Goal: Transaction & Acquisition: Purchase product/service

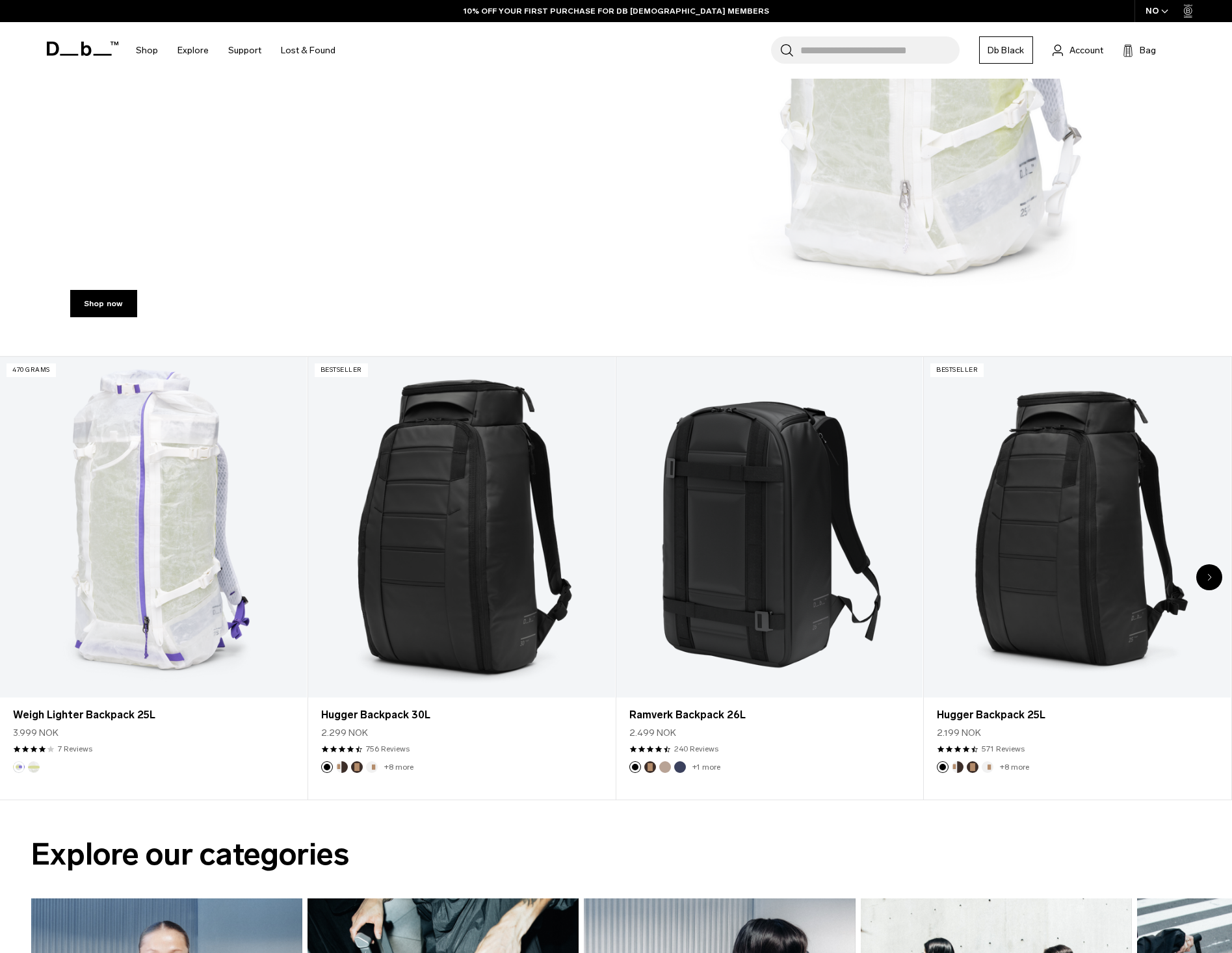
scroll to position [585, 0]
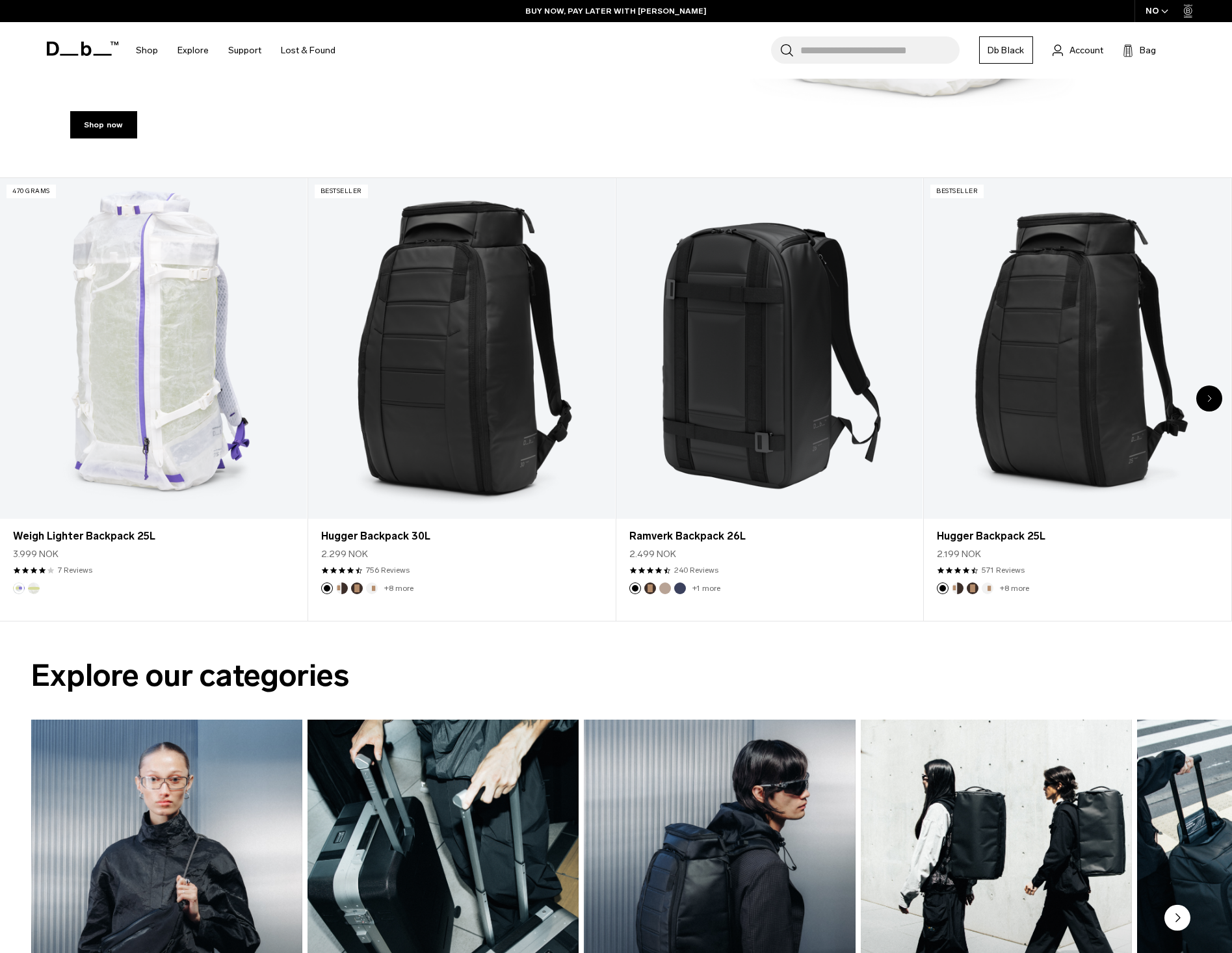
click at [1207, 398] on icon "Next slide" at bounding box center [1209, 399] width 4 height 8
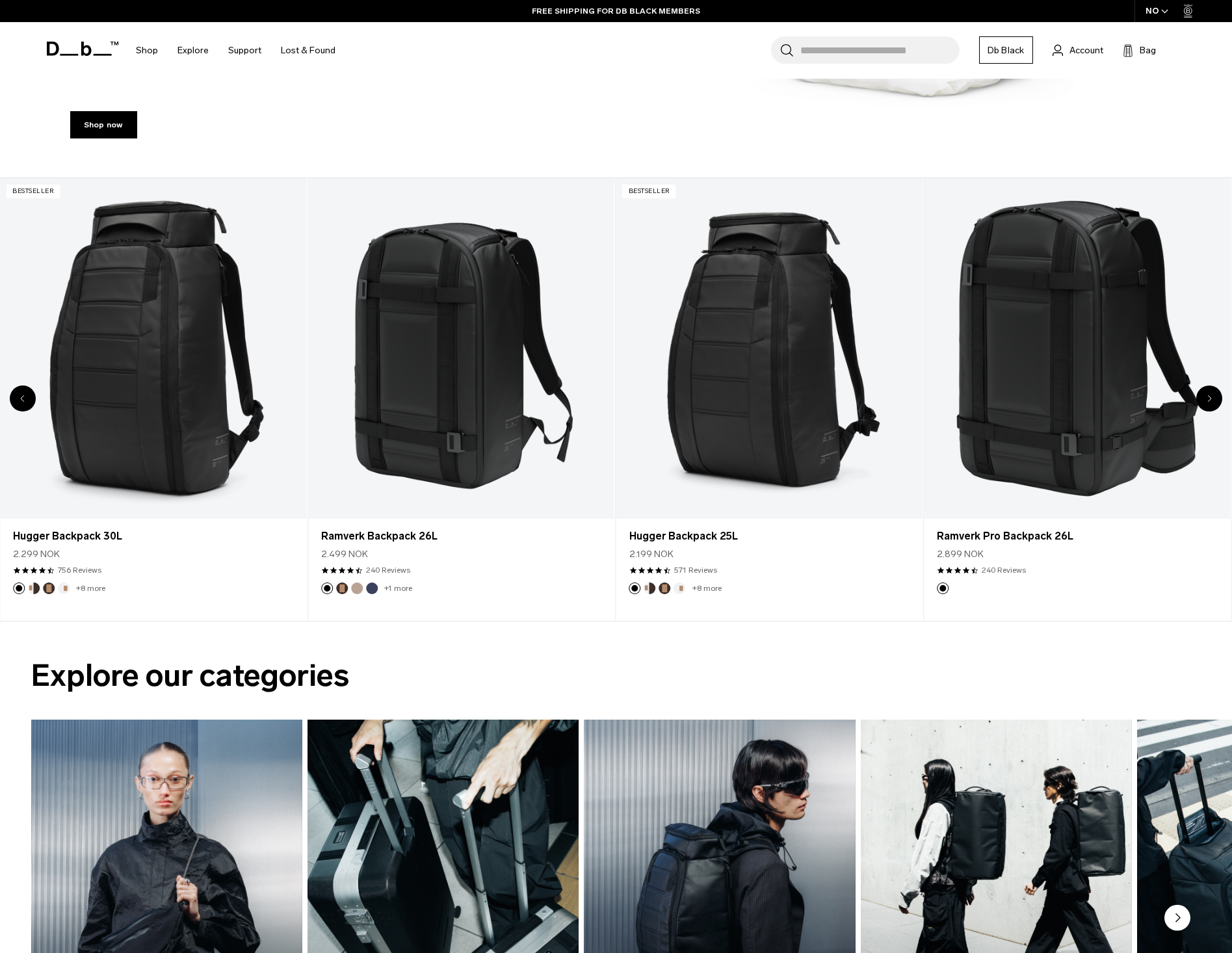
click at [1202, 399] on div "Next slide" at bounding box center [1209, 399] width 26 height 26
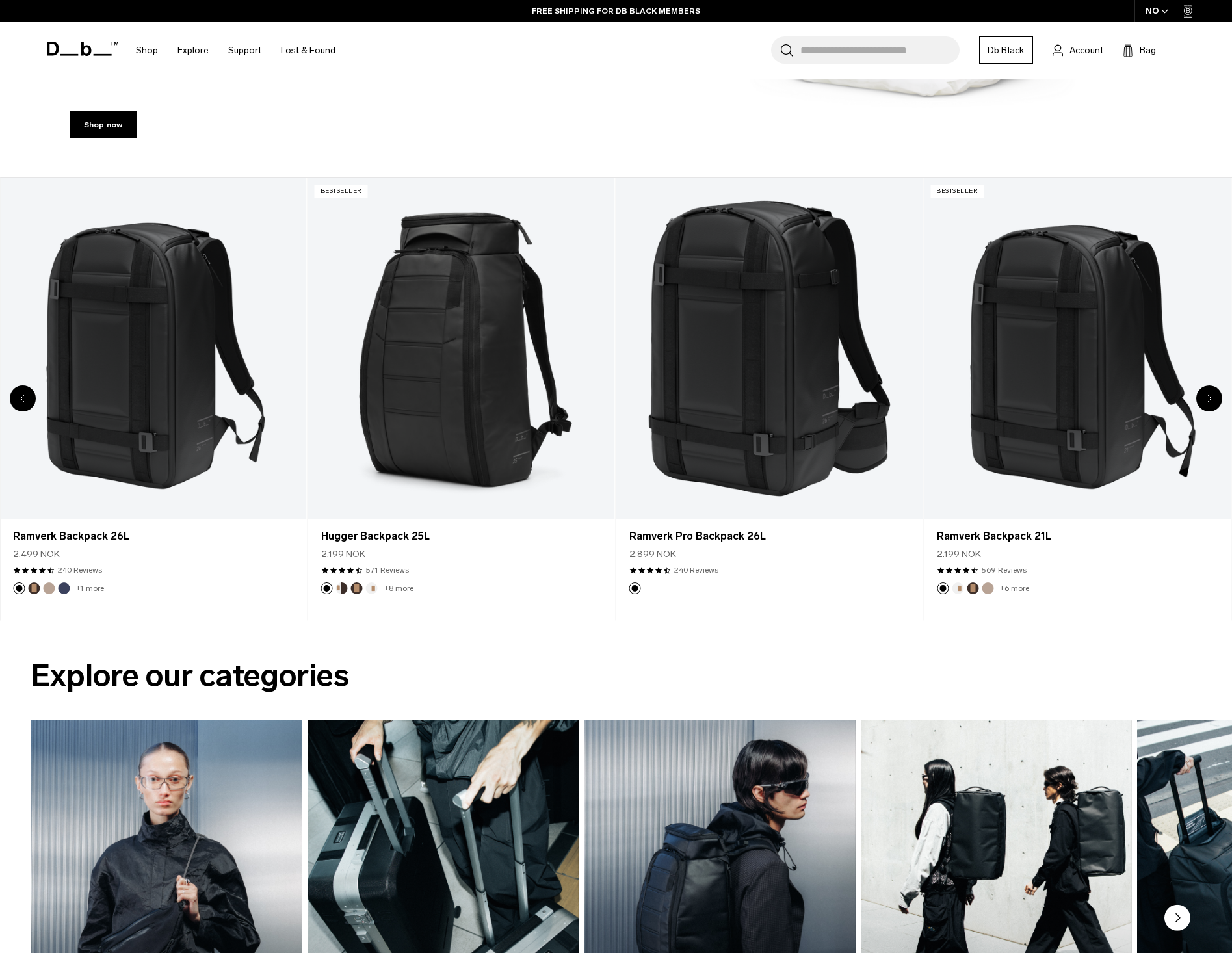
click at [1202, 399] on div "Next slide" at bounding box center [1209, 399] width 26 height 26
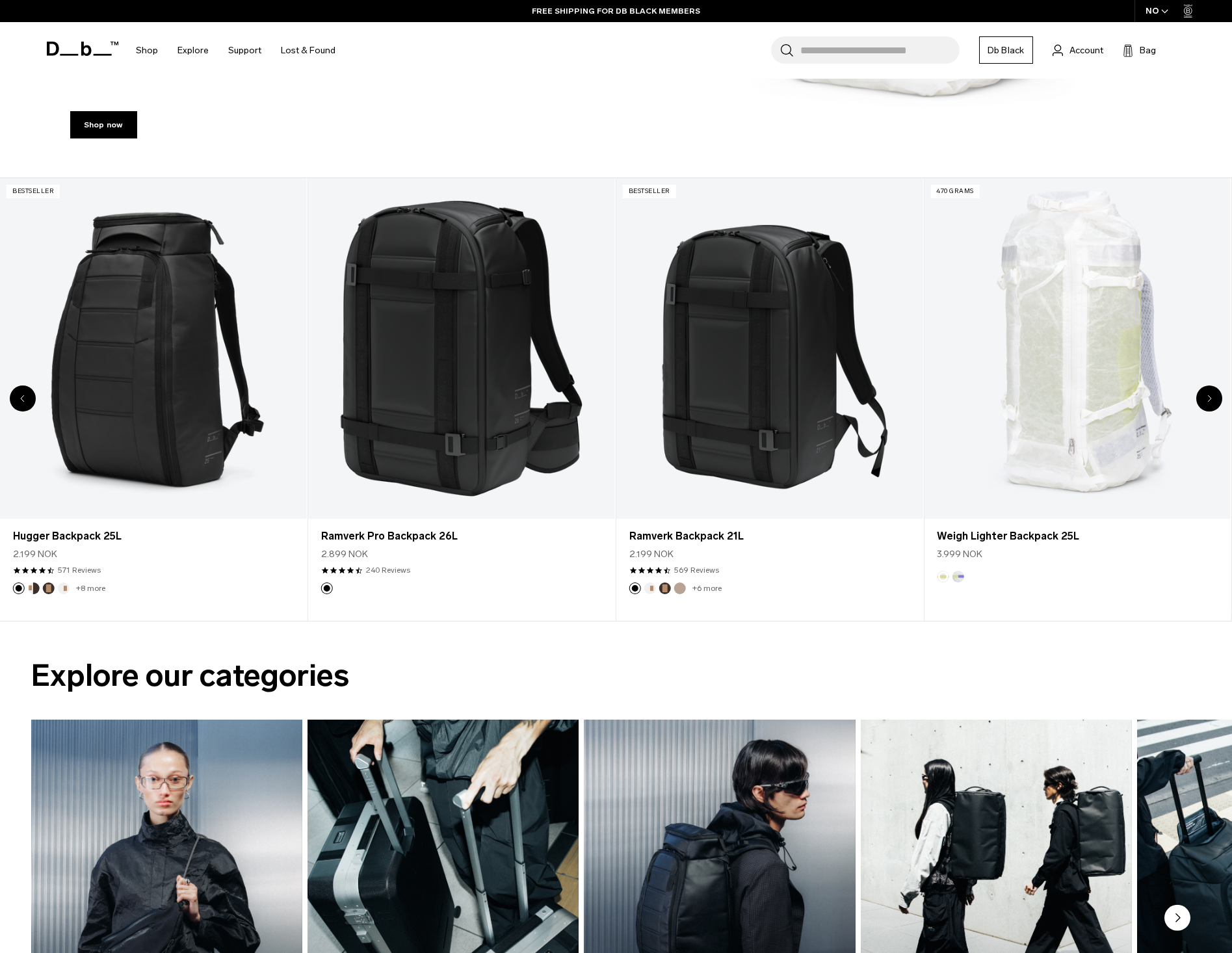
click at [1202, 399] on div "Next slide" at bounding box center [1209, 399] width 26 height 26
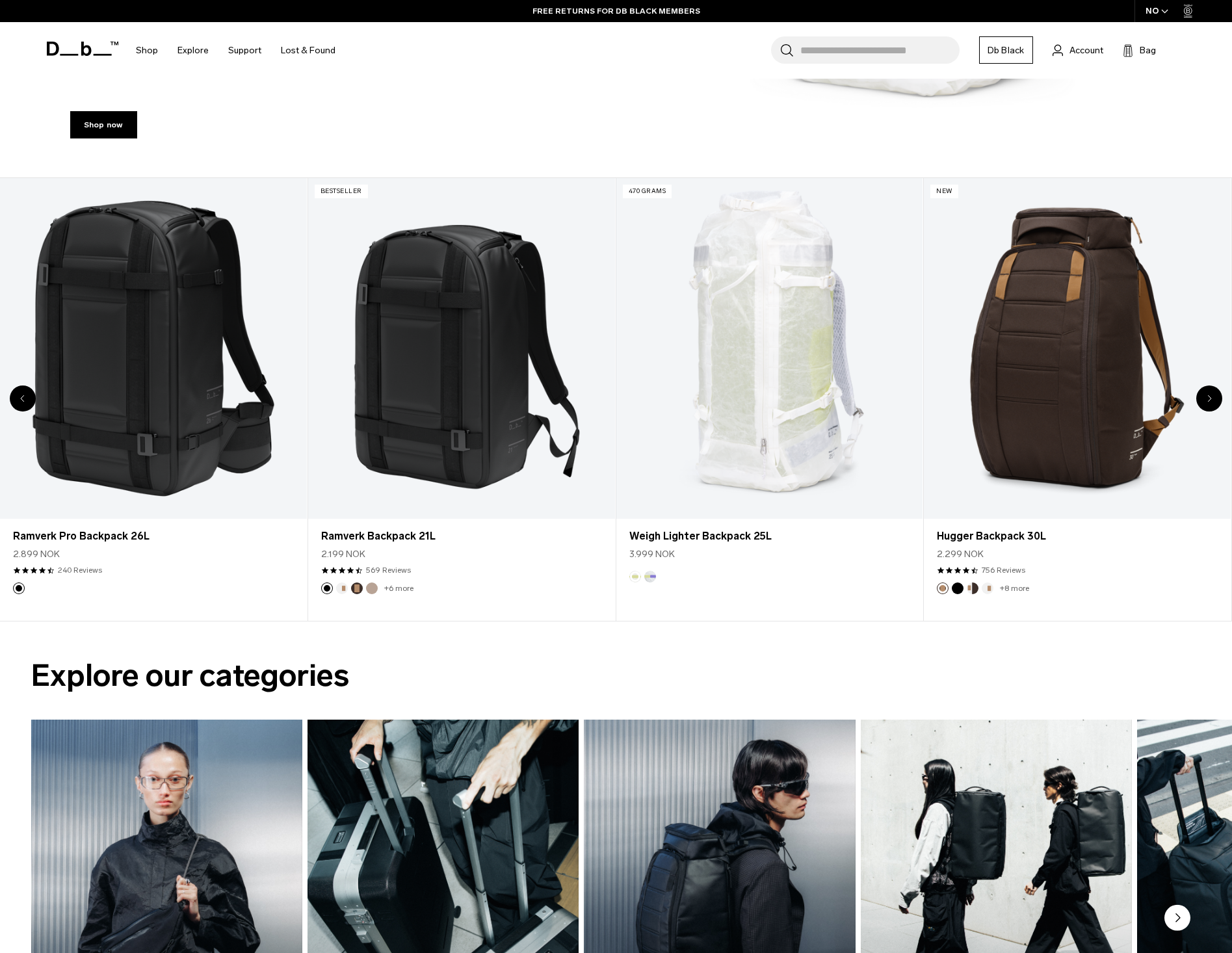
click at [1202, 399] on div "Next slide" at bounding box center [1209, 399] width 26 height 26
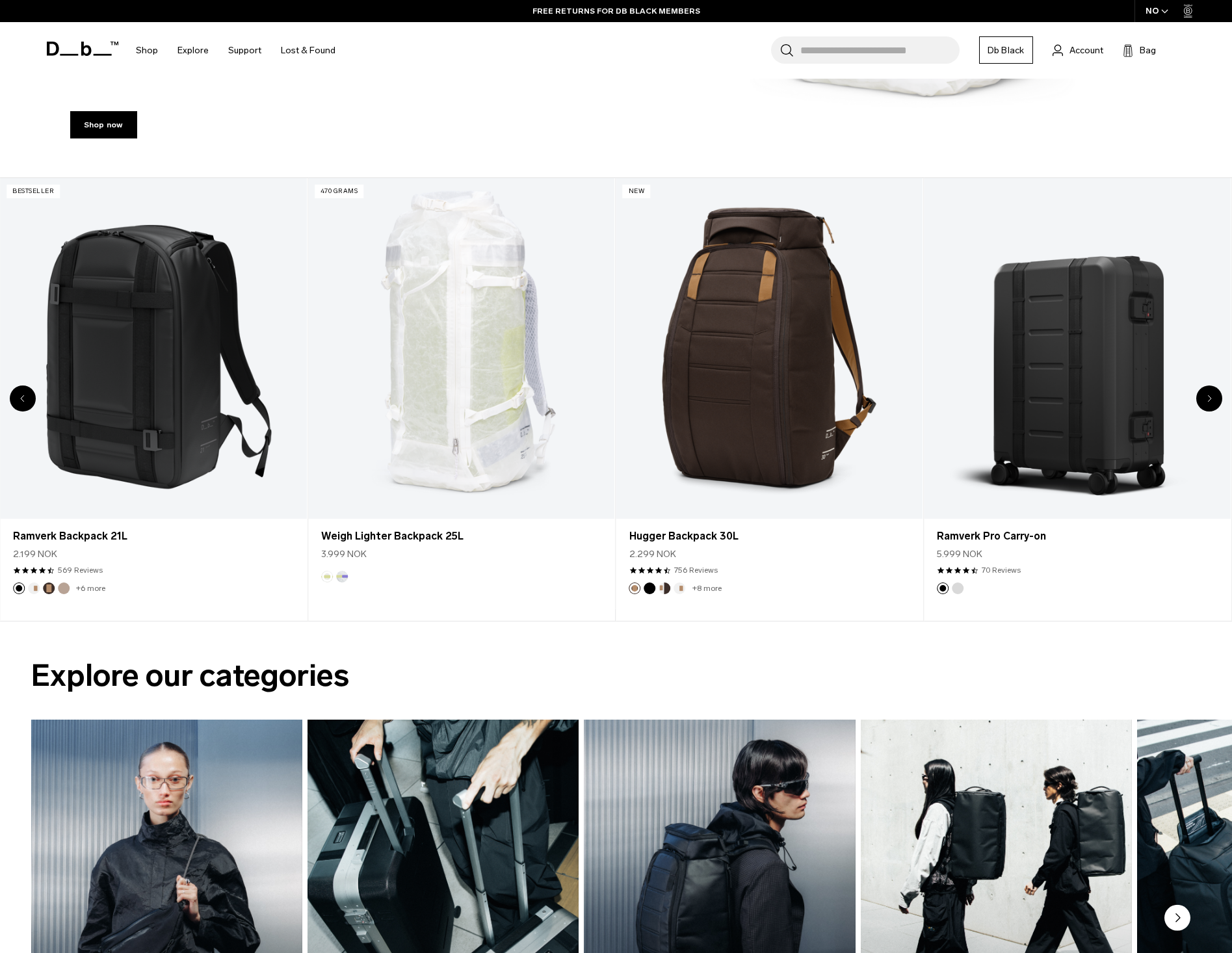
click at [1202, 403] on div "Next slide" at bounding box center [1209, 399] width 26 height 26
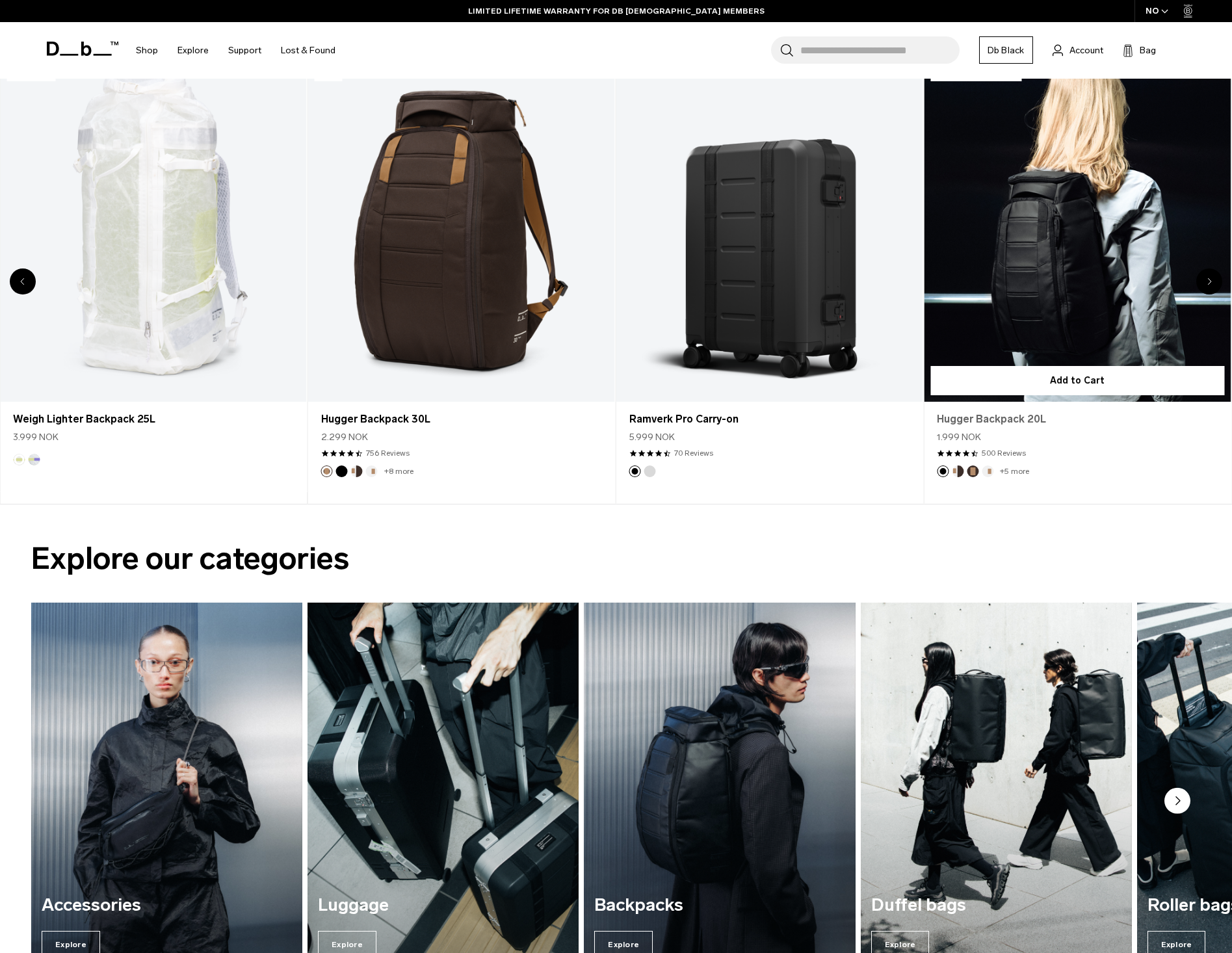
scroll to position [716, 0]
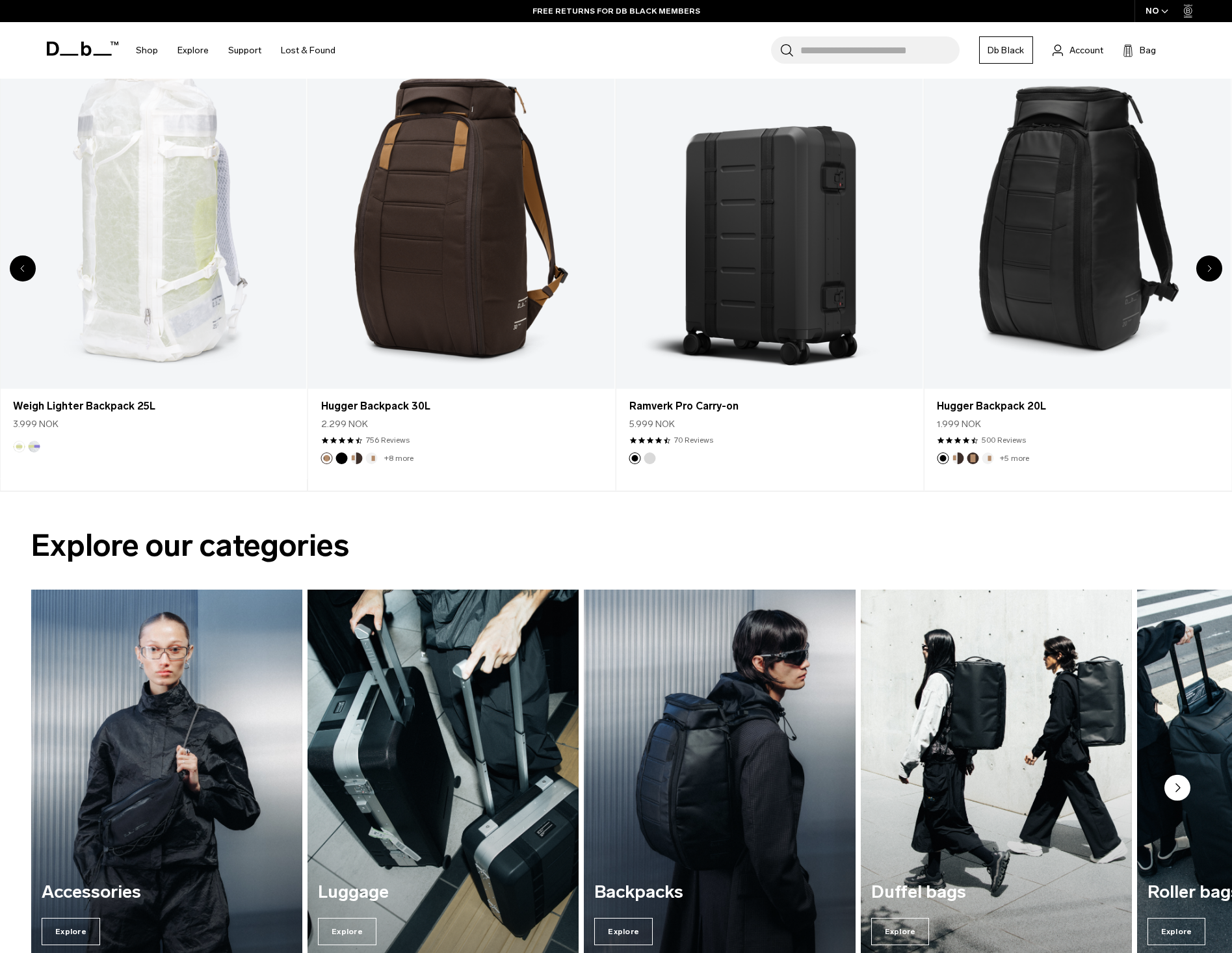
click at [1205, 270] on div "Next slide" at bounding box center [1209, 268] width 26 height 26
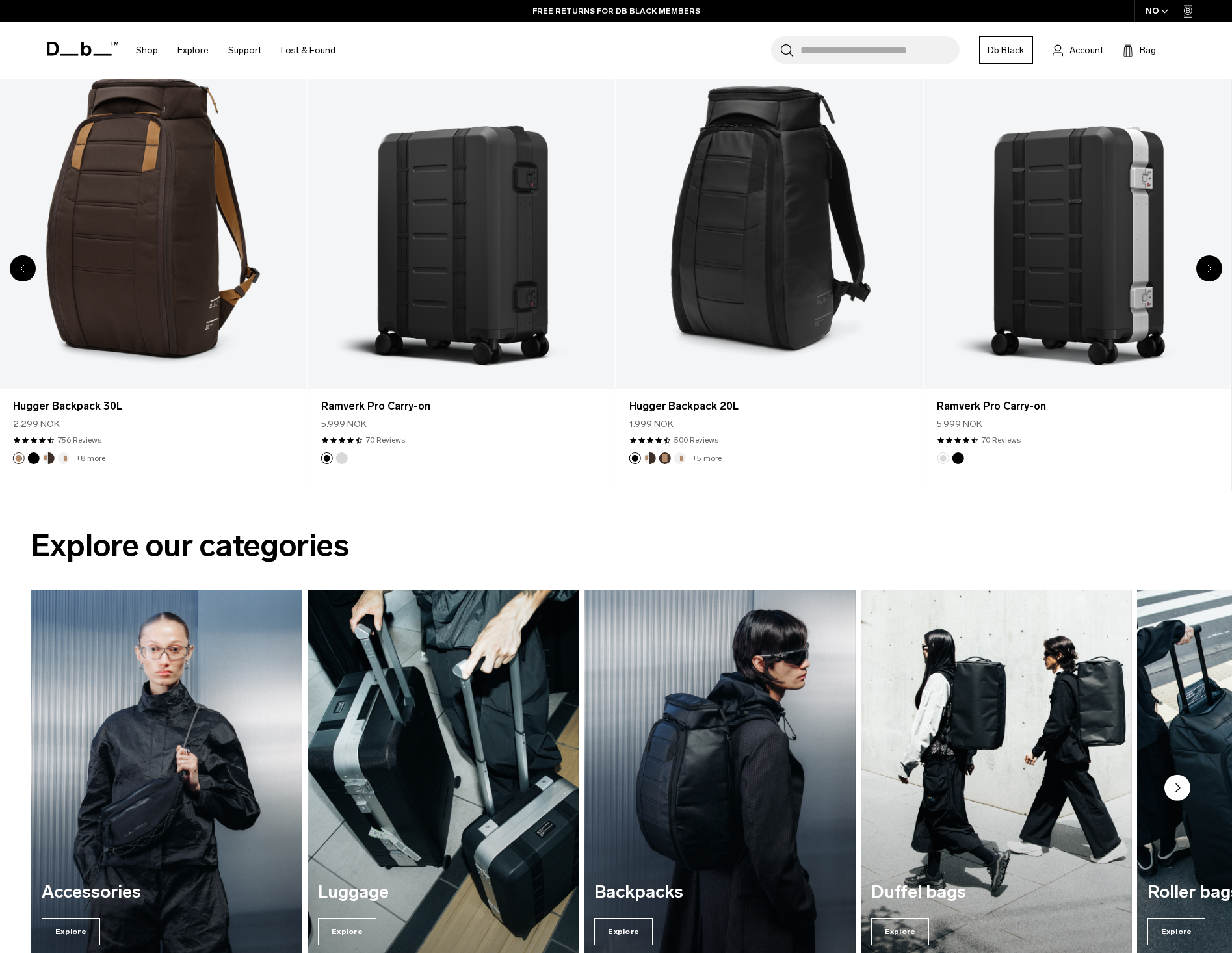
click at [1205, 270] on div "Next slide" at bounding box center [1209, 268] width 26 height 26
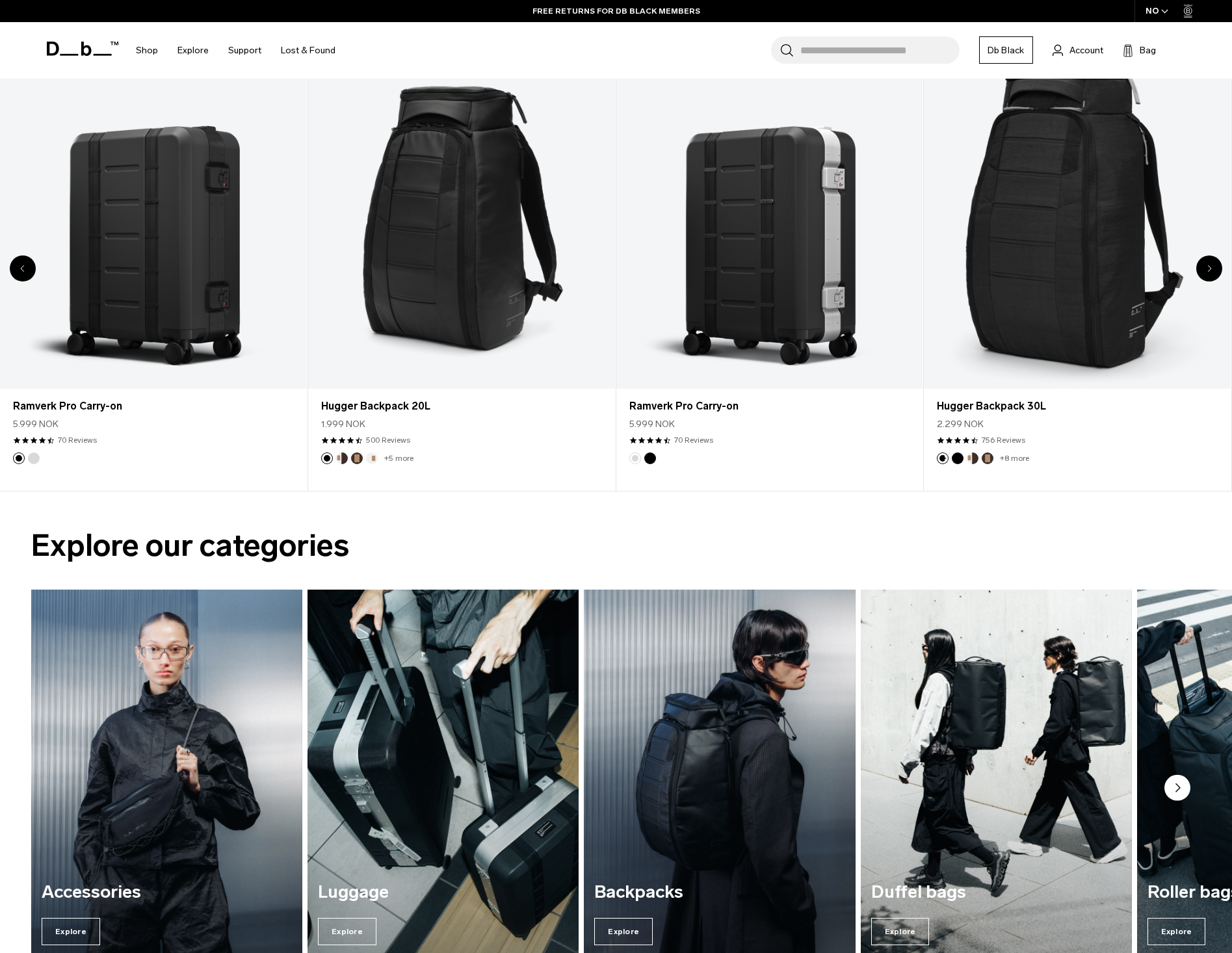
click at [1205, 270] on div "Next slide" at bounding box center [1209, 268] width 26 height 26
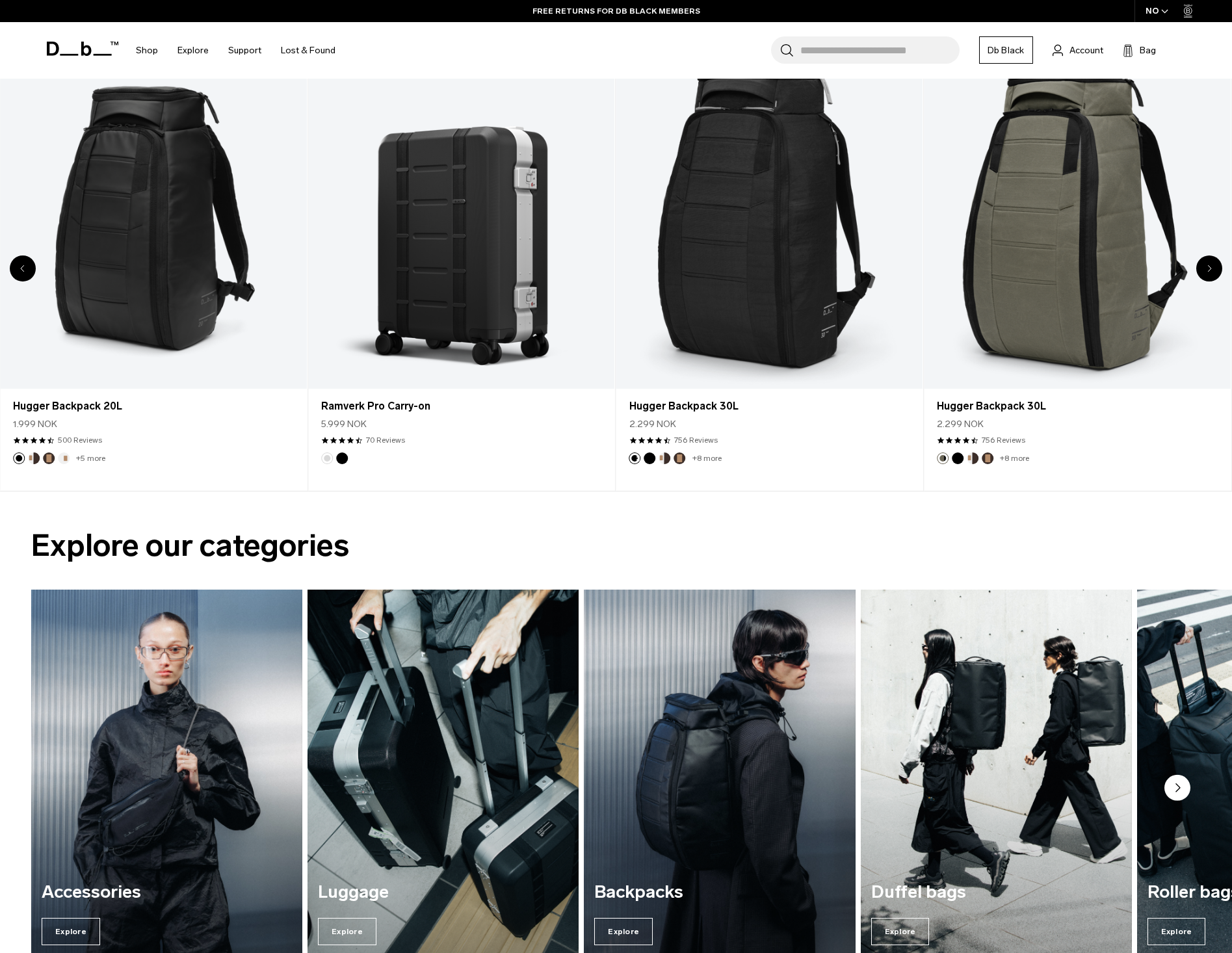
click at [1205, 270] on div "Next slide" at bounding box center [1209, 268] width 26 height 26
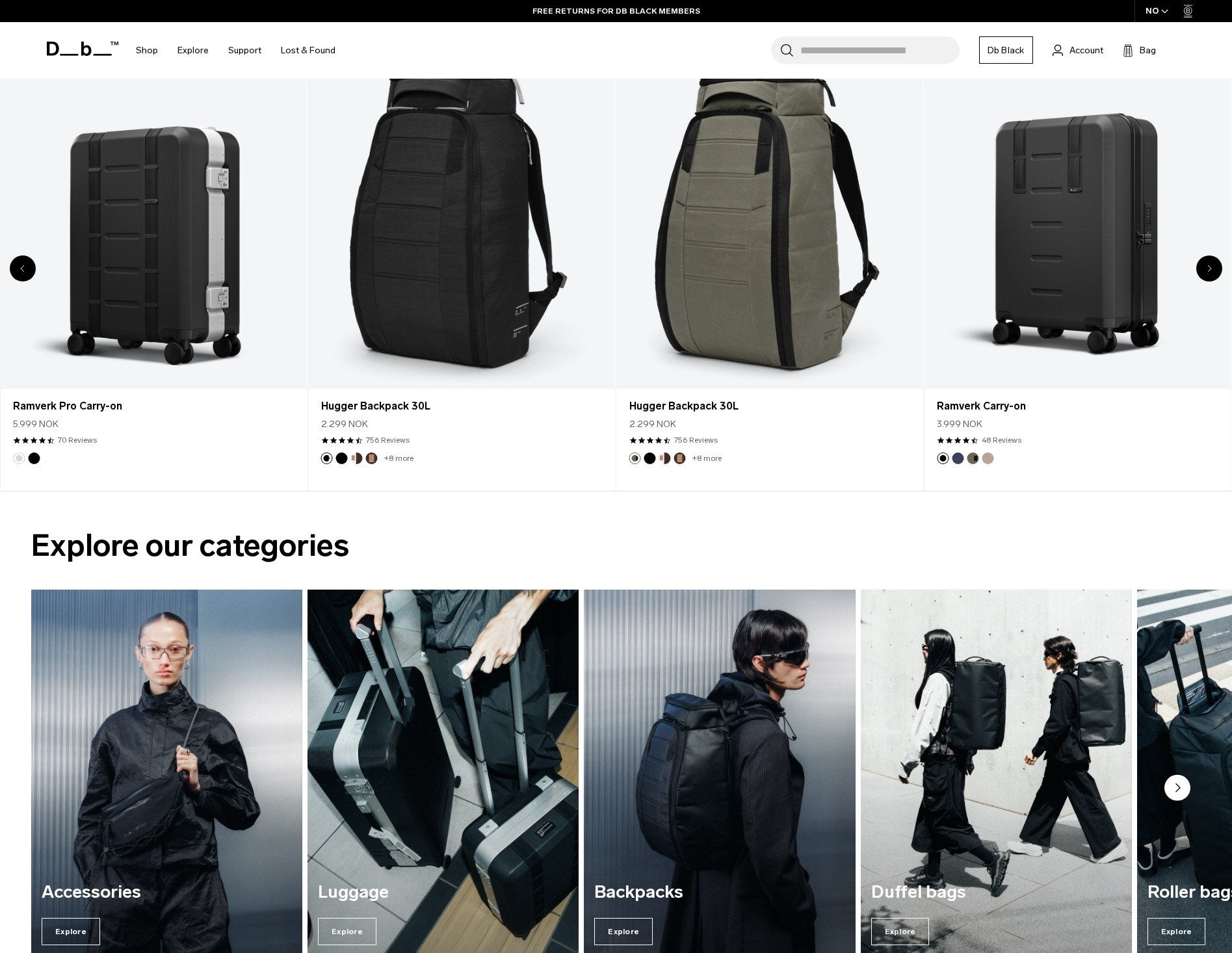
click at [1205, 270] on div "Next slide" at bounding box center [1209, 268] width 26 height 26
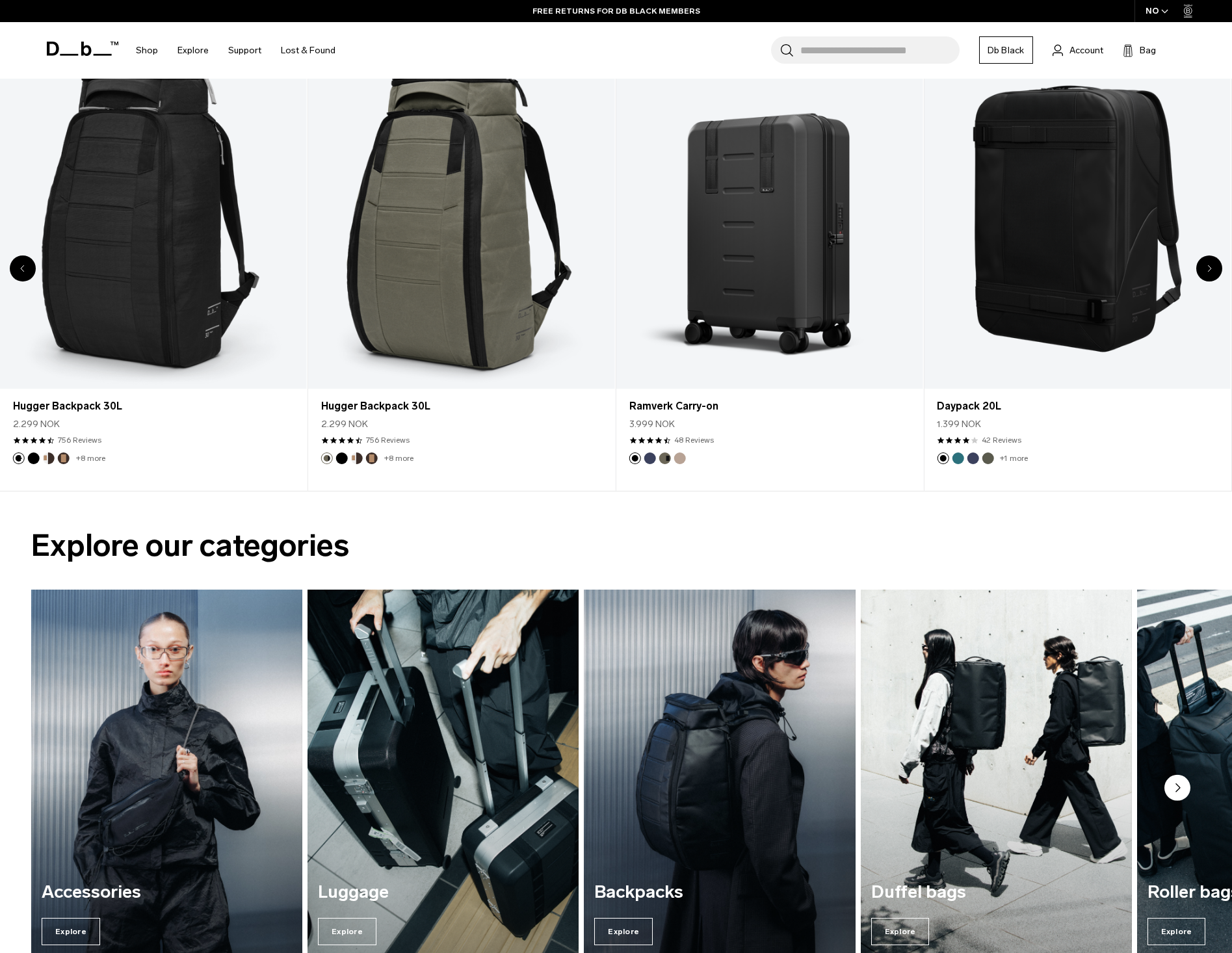
click at [1205, 270] on div "Next slide" at bounding box center [1209, 268] width 26 height 26
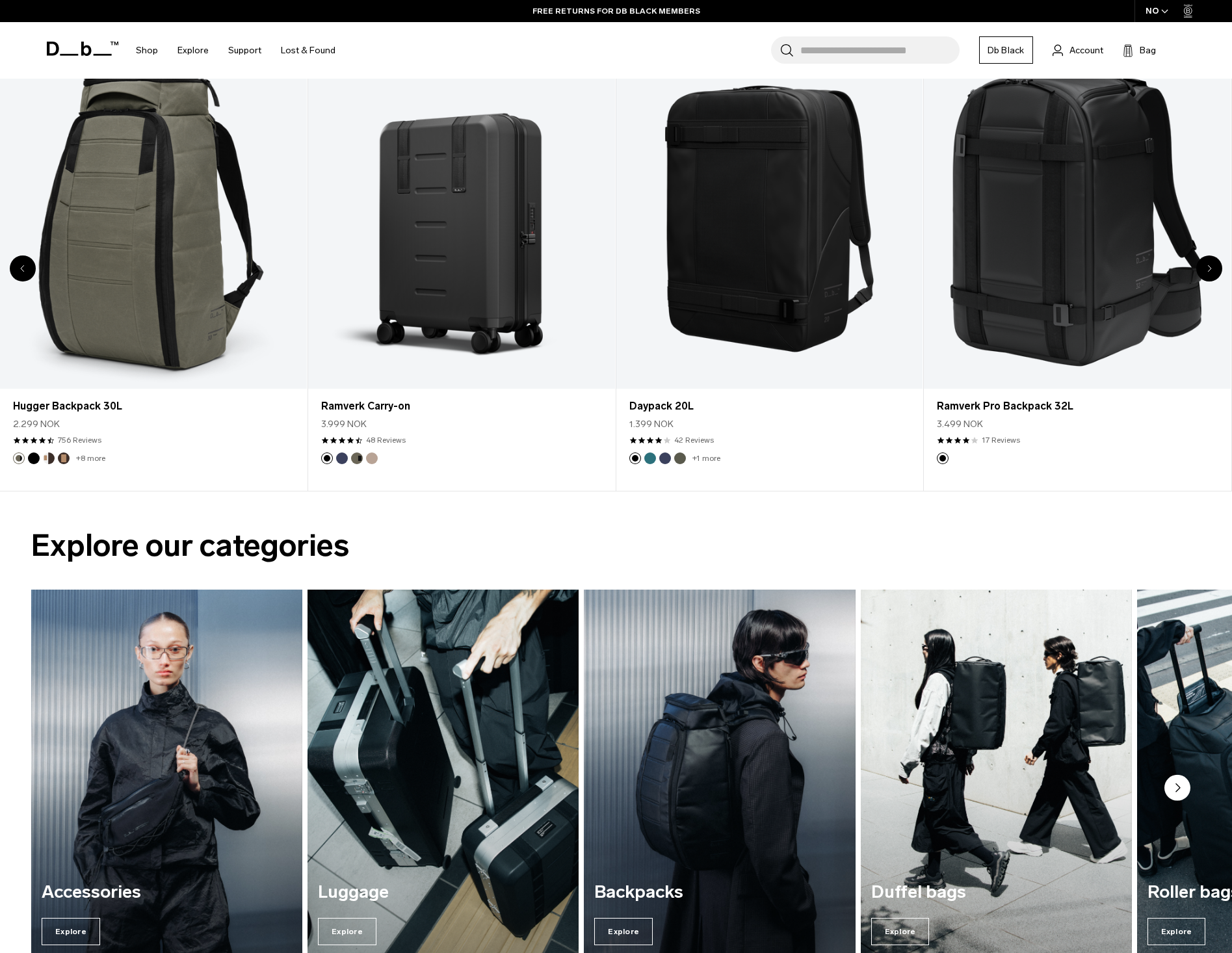
click at [1205, 270] on div "Next slide" at bounding box center [1209, 268] width 26 height 26
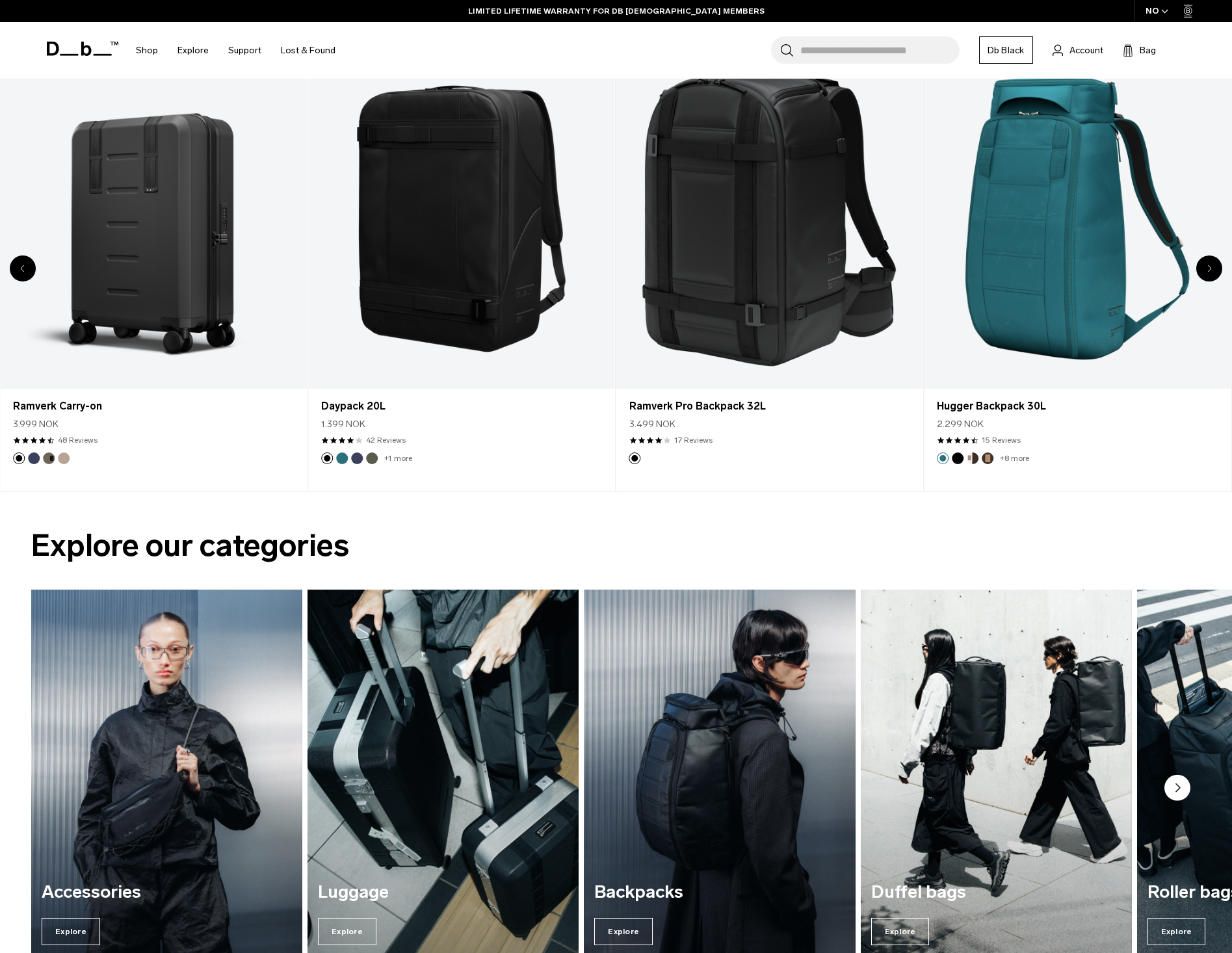
click at [1205, 270] on div "Next slide" at bounding box center [1209, 268] width 26 height 26
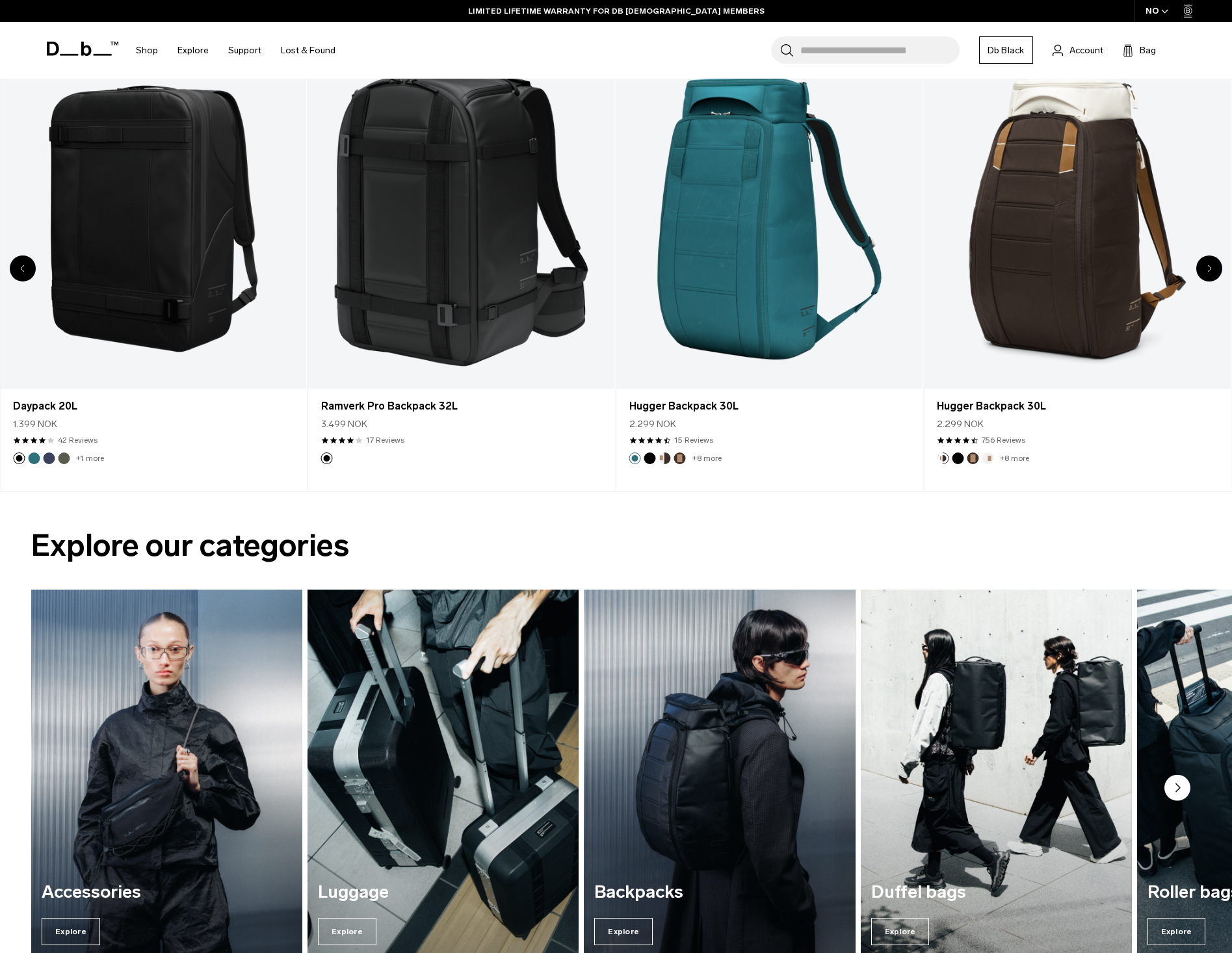
click at [1205, 270] on div "Next slide" at bounding box center [1209, 268] width 26 height 26
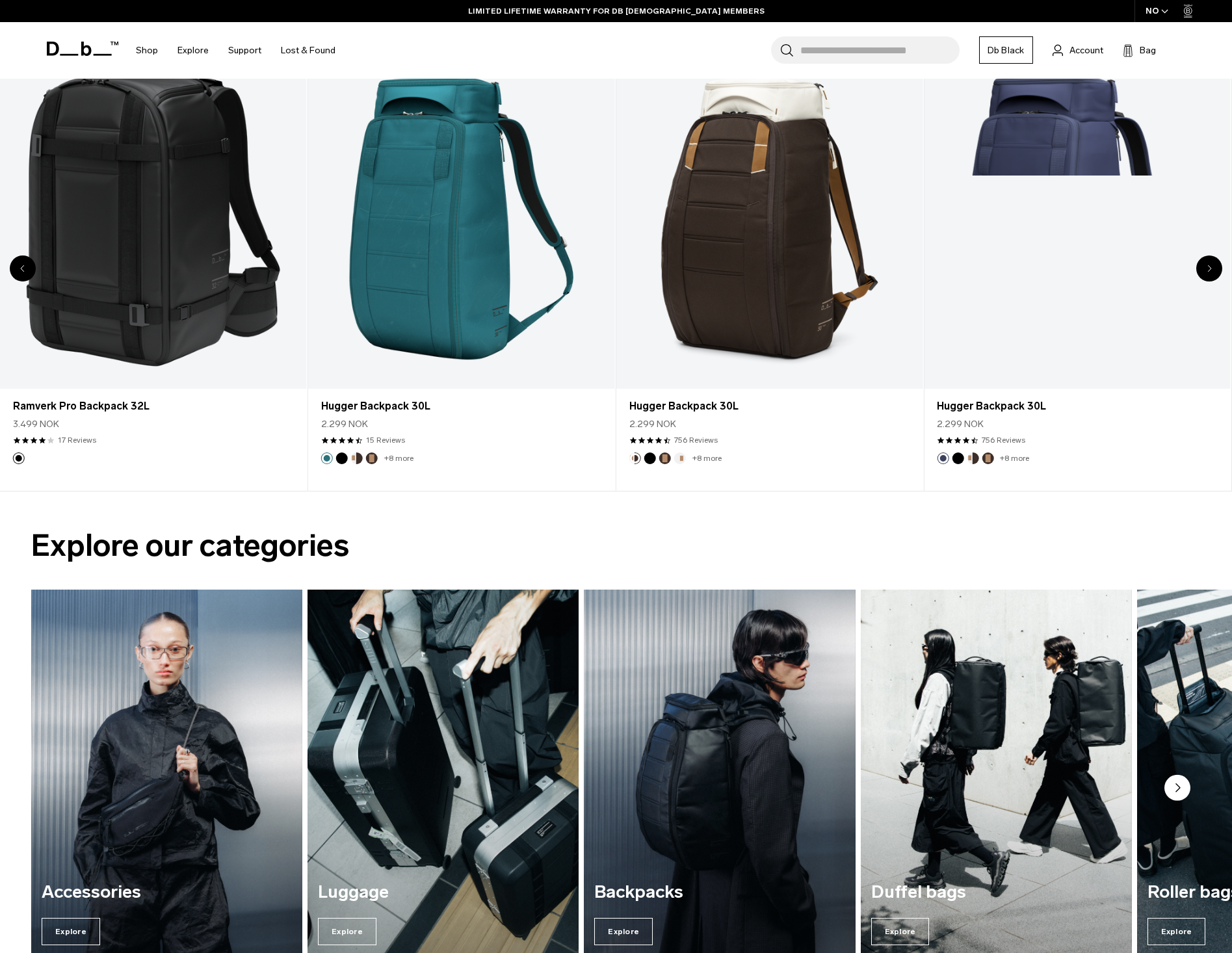
click at [1205, 270] on div "Next slide" at bounding box center [1209, 268] width 26 height 26
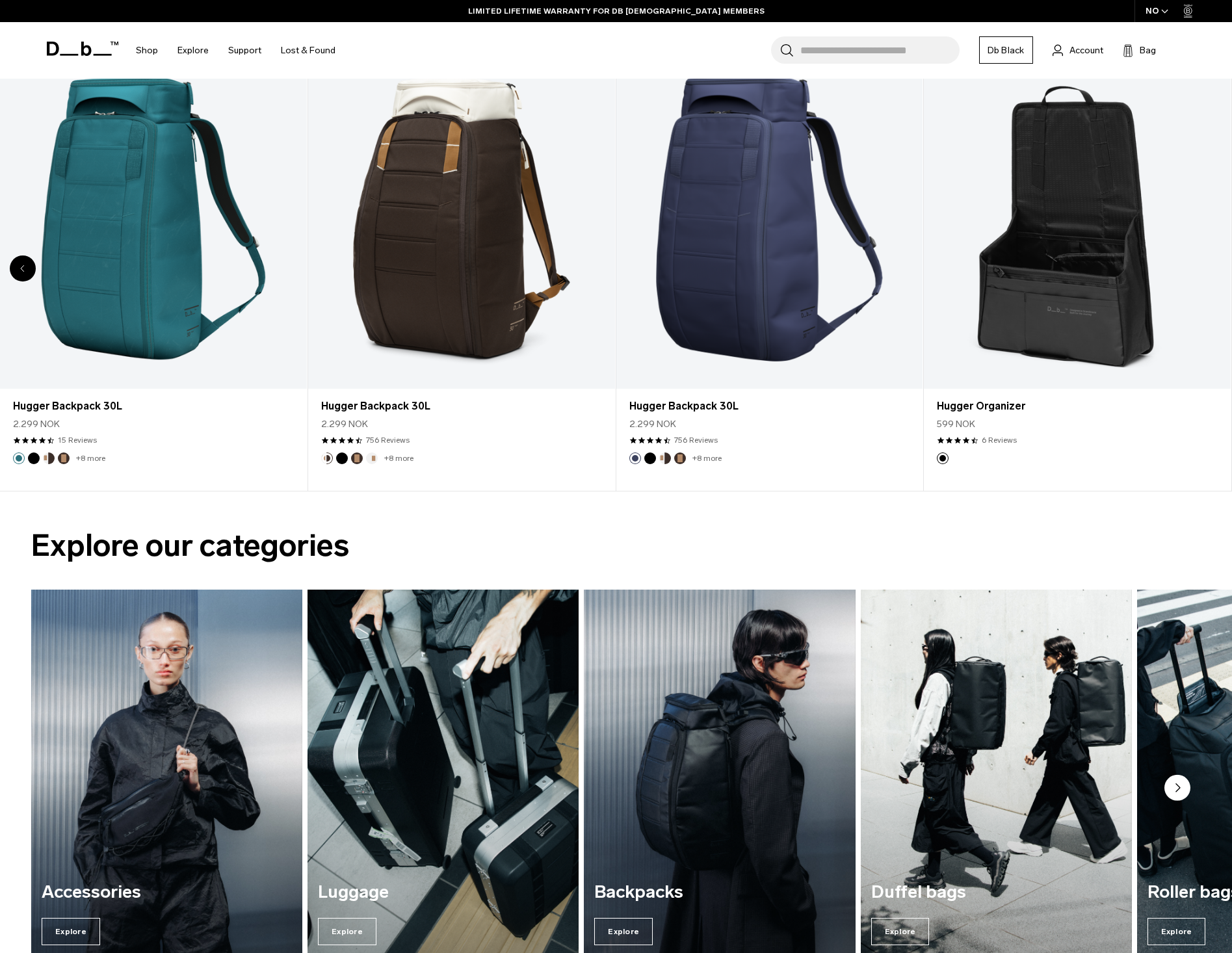
click at [1205, 270] on div "20 / 20" at bounding box center [1077, 219] width 307 height 340
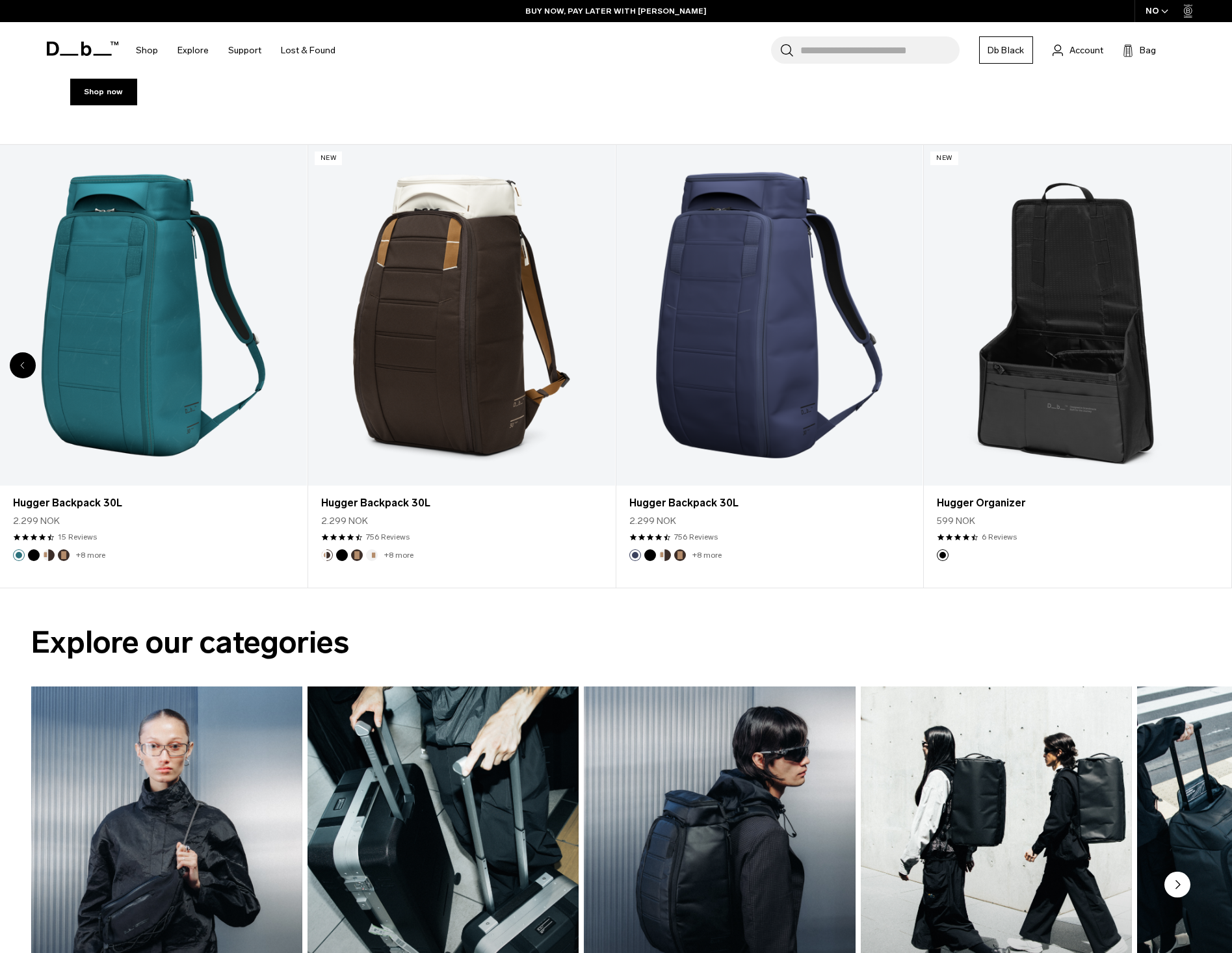
scroll to position [455, 0]
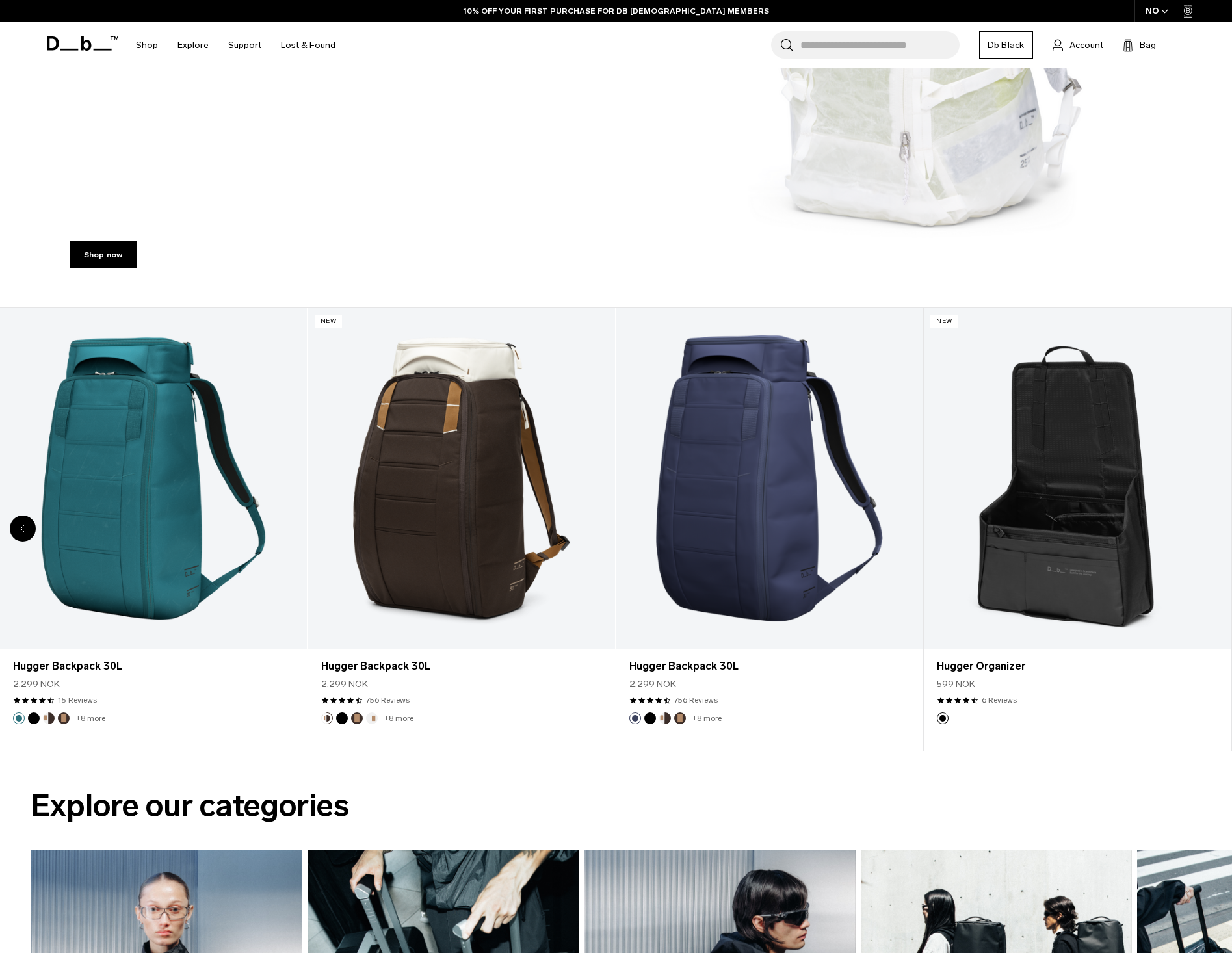
click at [19, 527] on div "Previous slide" at bounding box center [22, 528] width 26 height 26
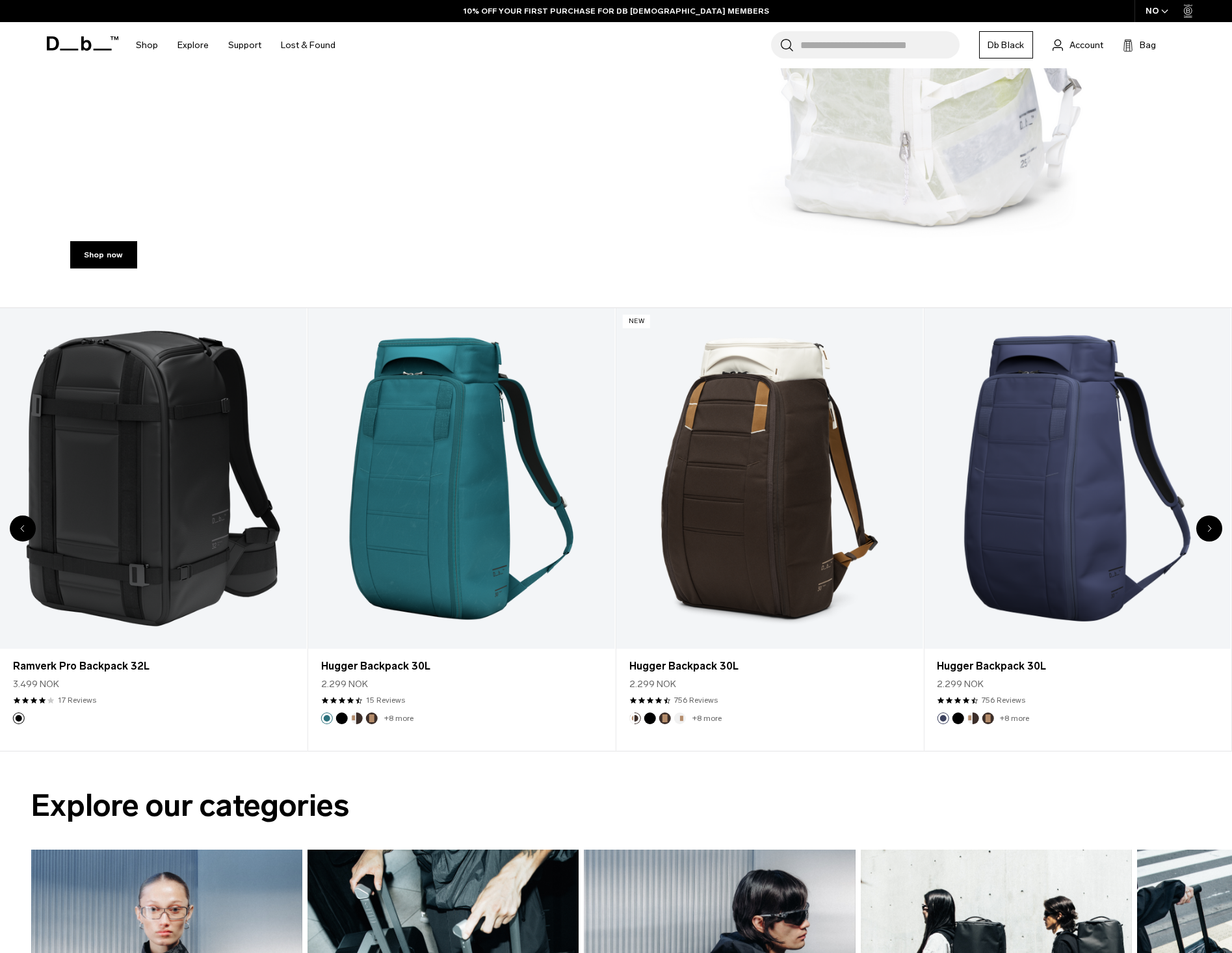
click at [19, 527] on div "Previous slide" at bounding box center [22, 528] width 26 height 26
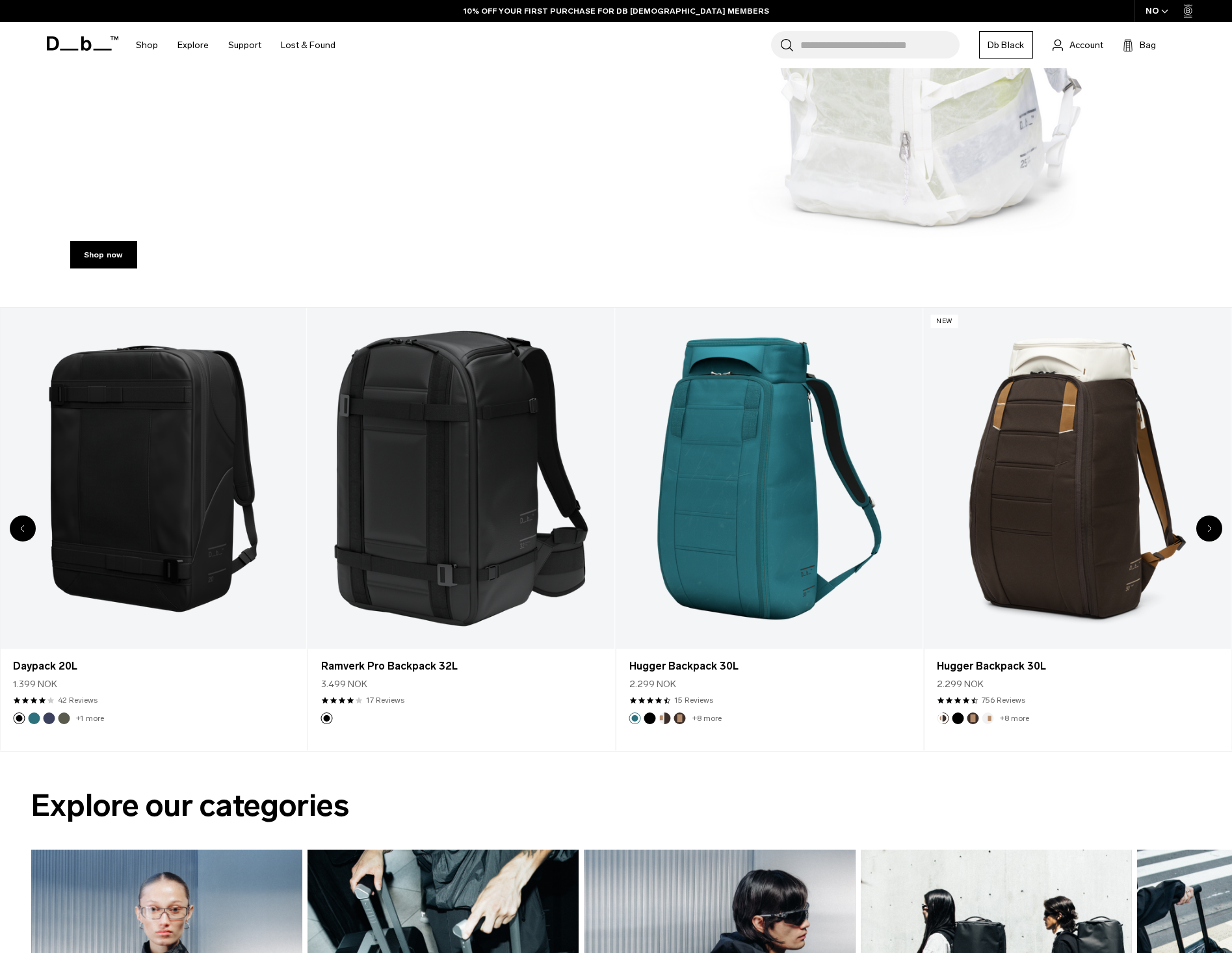
click at [19, 527] on div "Previous slide" at bounding box center [22, 528] width 26 height 26
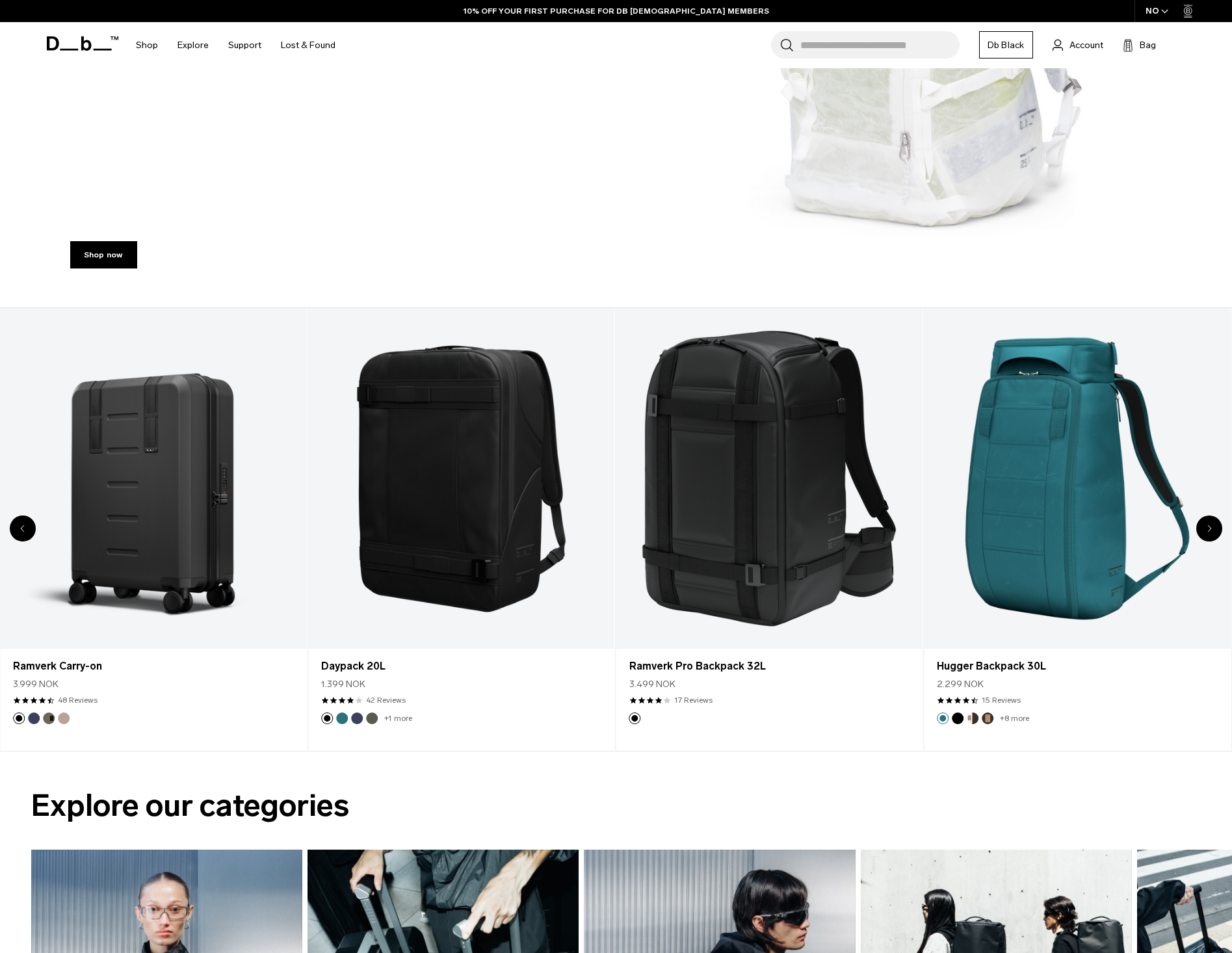
click at [19, 527] on div "Previous slide" at bounding box center [22, 528] width 26 height 26
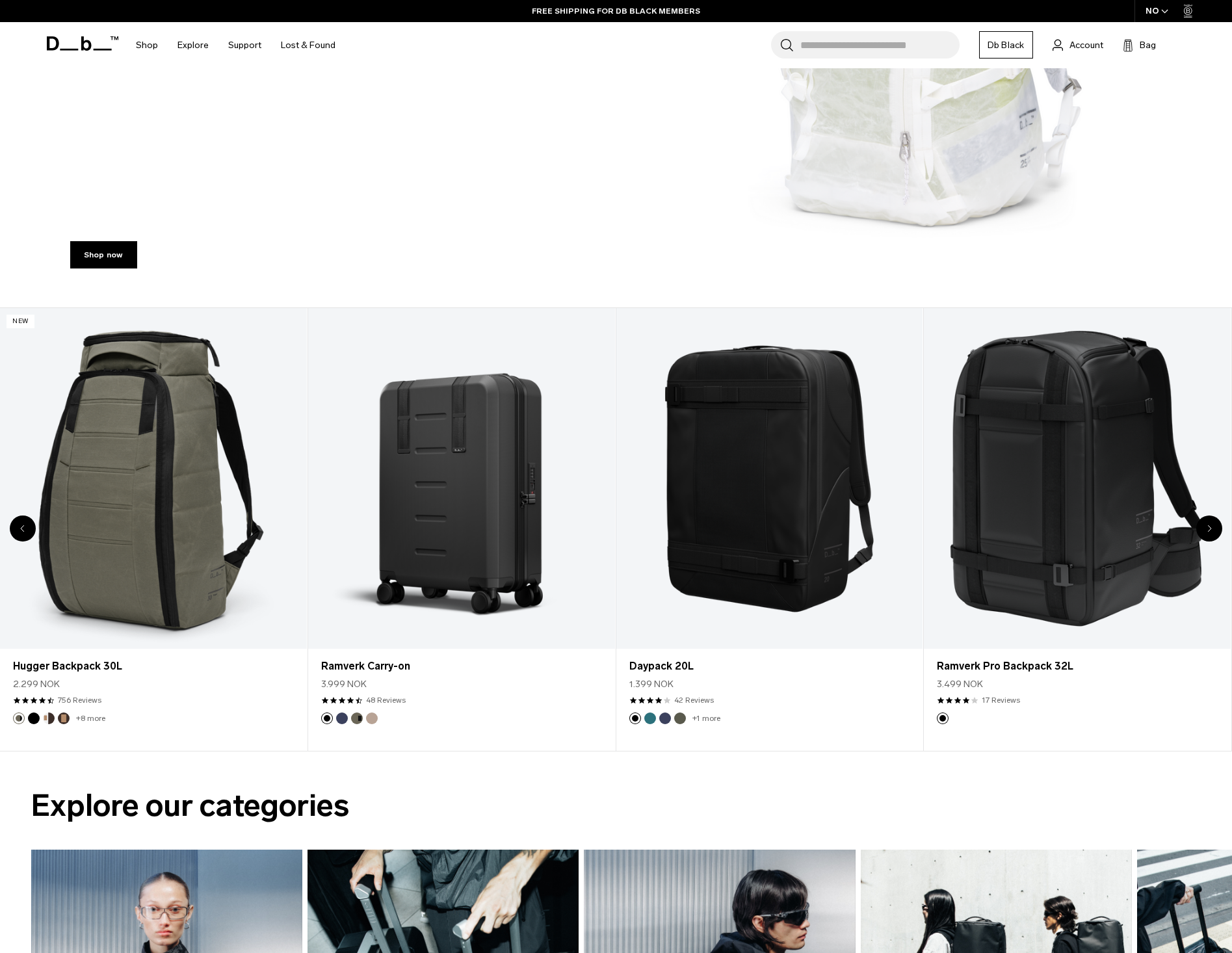
click at [19, 527] on div "Previous slide" at bounding box center [22, 528] width 26 height 26
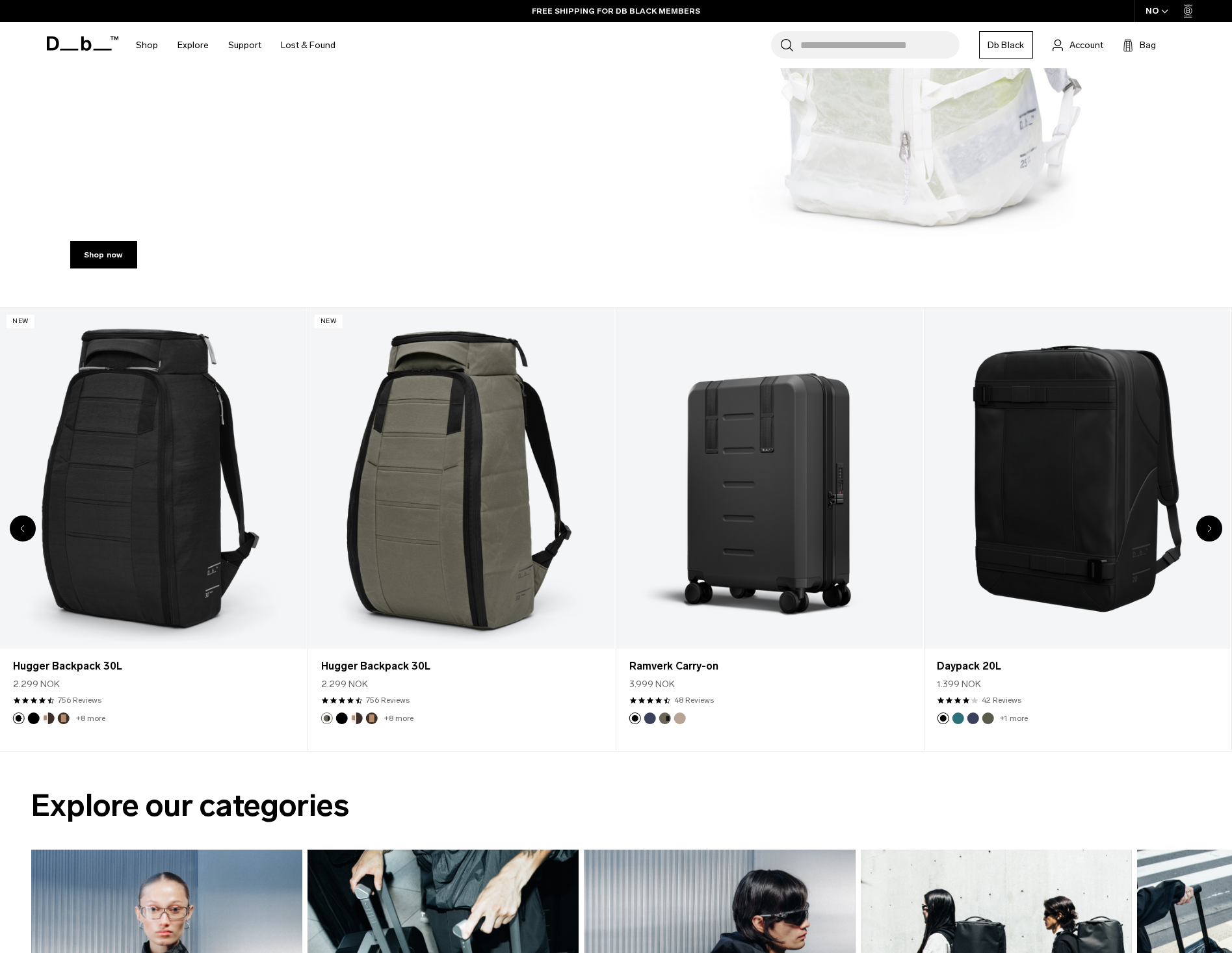
click at [19, 527] on div "Previous slide" at bounding box center [22, 528] width 26 height 26
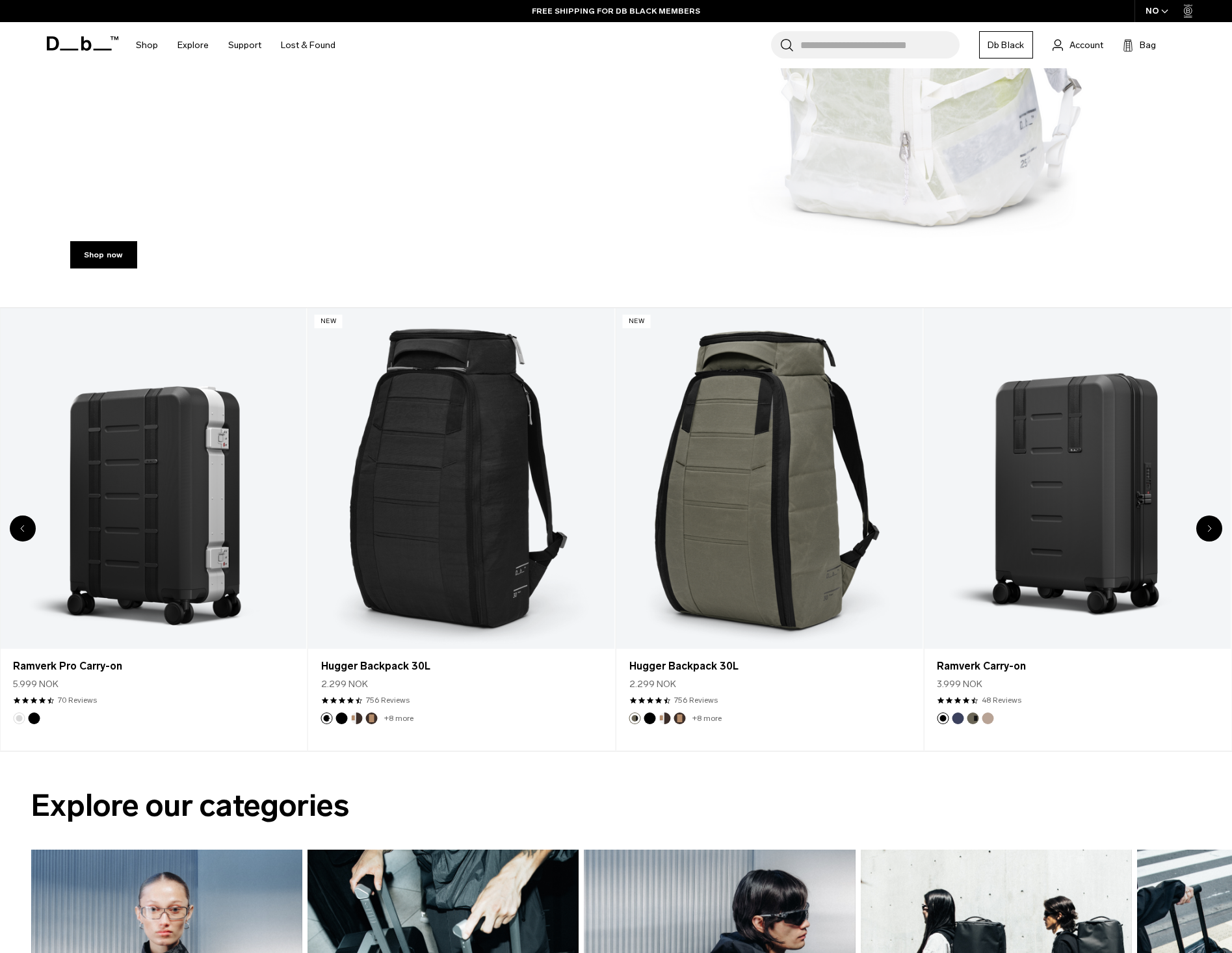
click at [19, 527] on div "Previous slide" at bounding box center [22, 528] width 26 height 26
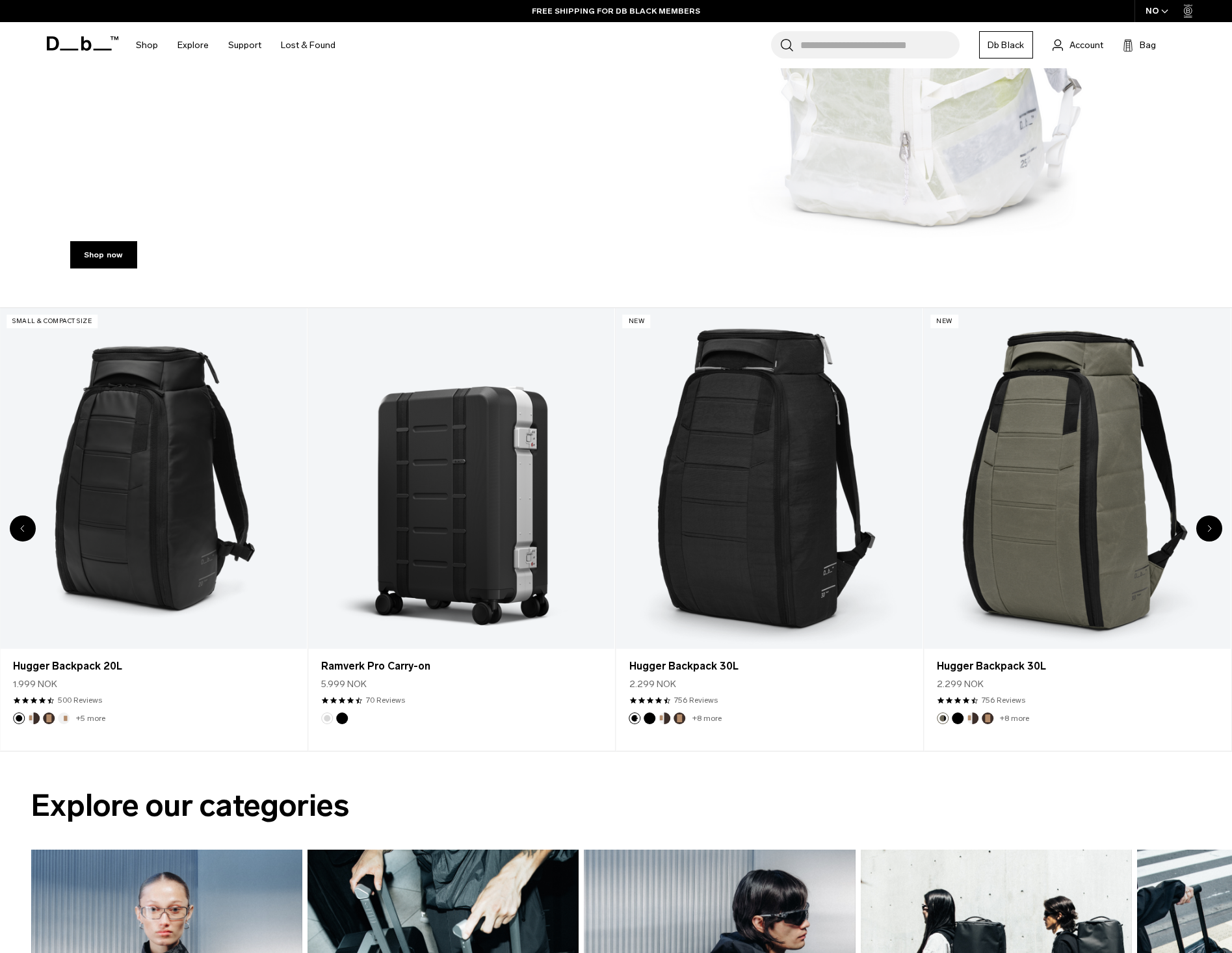
click at [21, 526] on icon "Previous slide" at bounding box center [22, 528] width 4 height 8
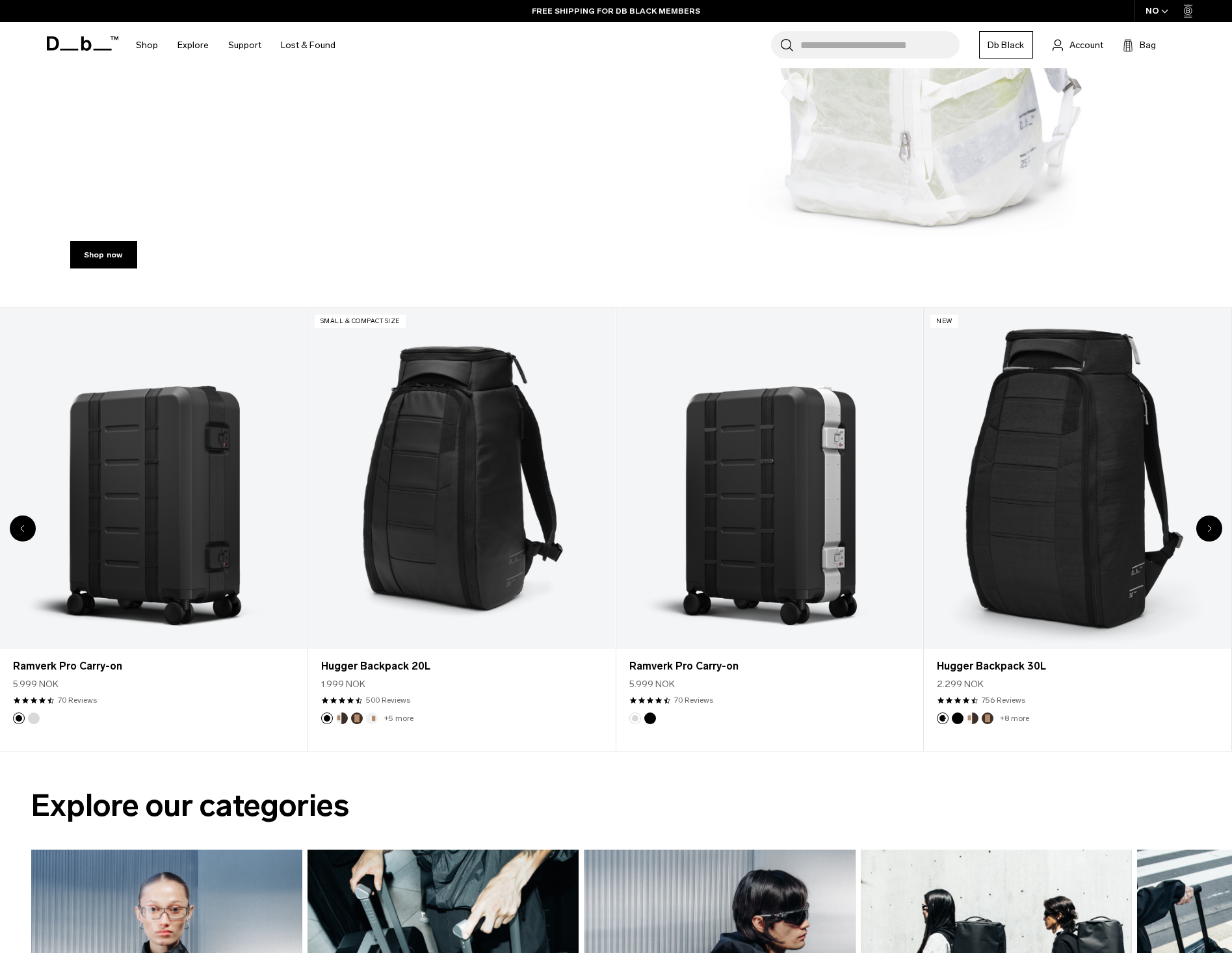
click at [21, 526] on icon "Previous slide" at bounding box center [22, 528] width 4 height 8
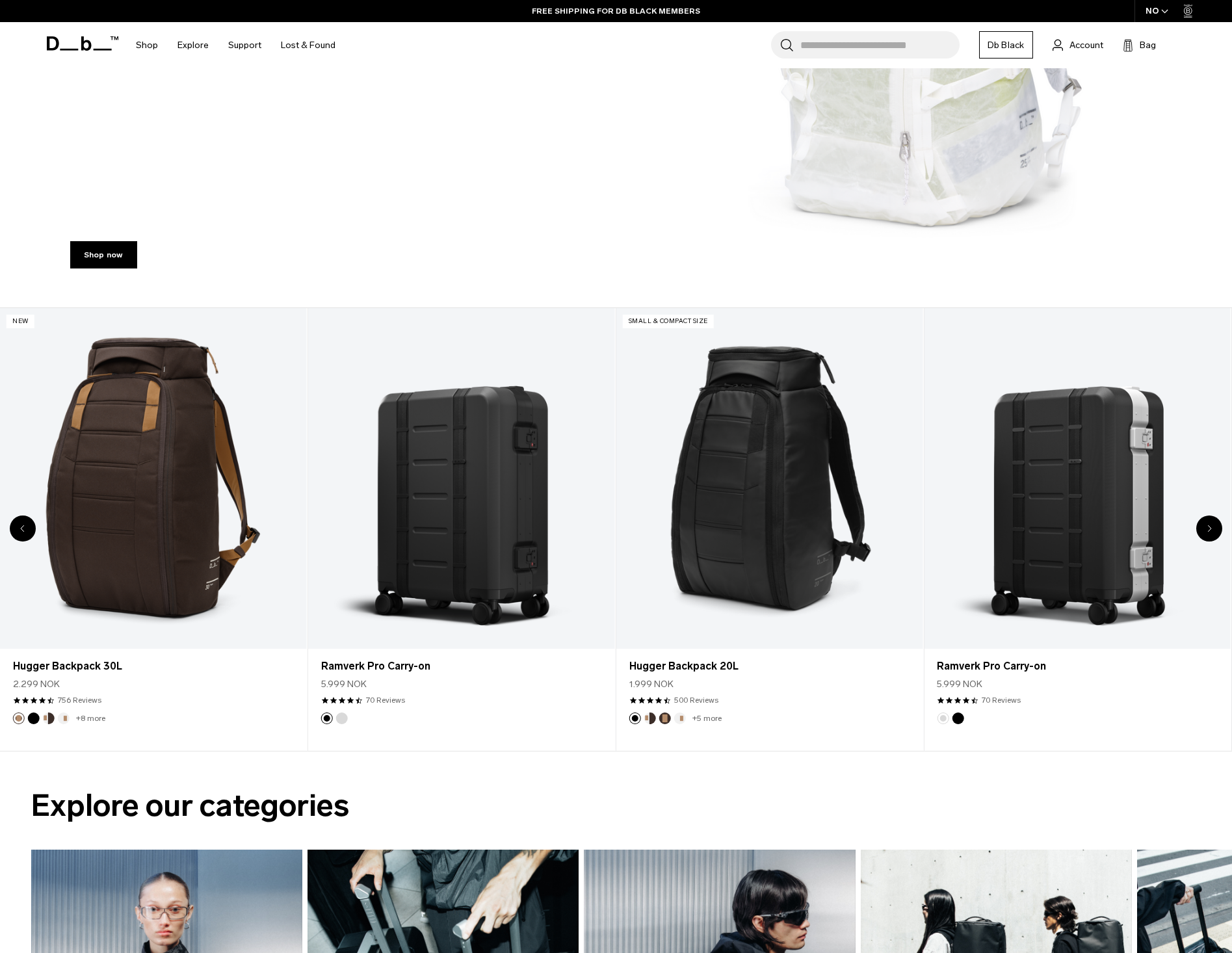
click at [21, 526] on icon "Previous slide" at bounding box center [22, 528] width 4 height 8
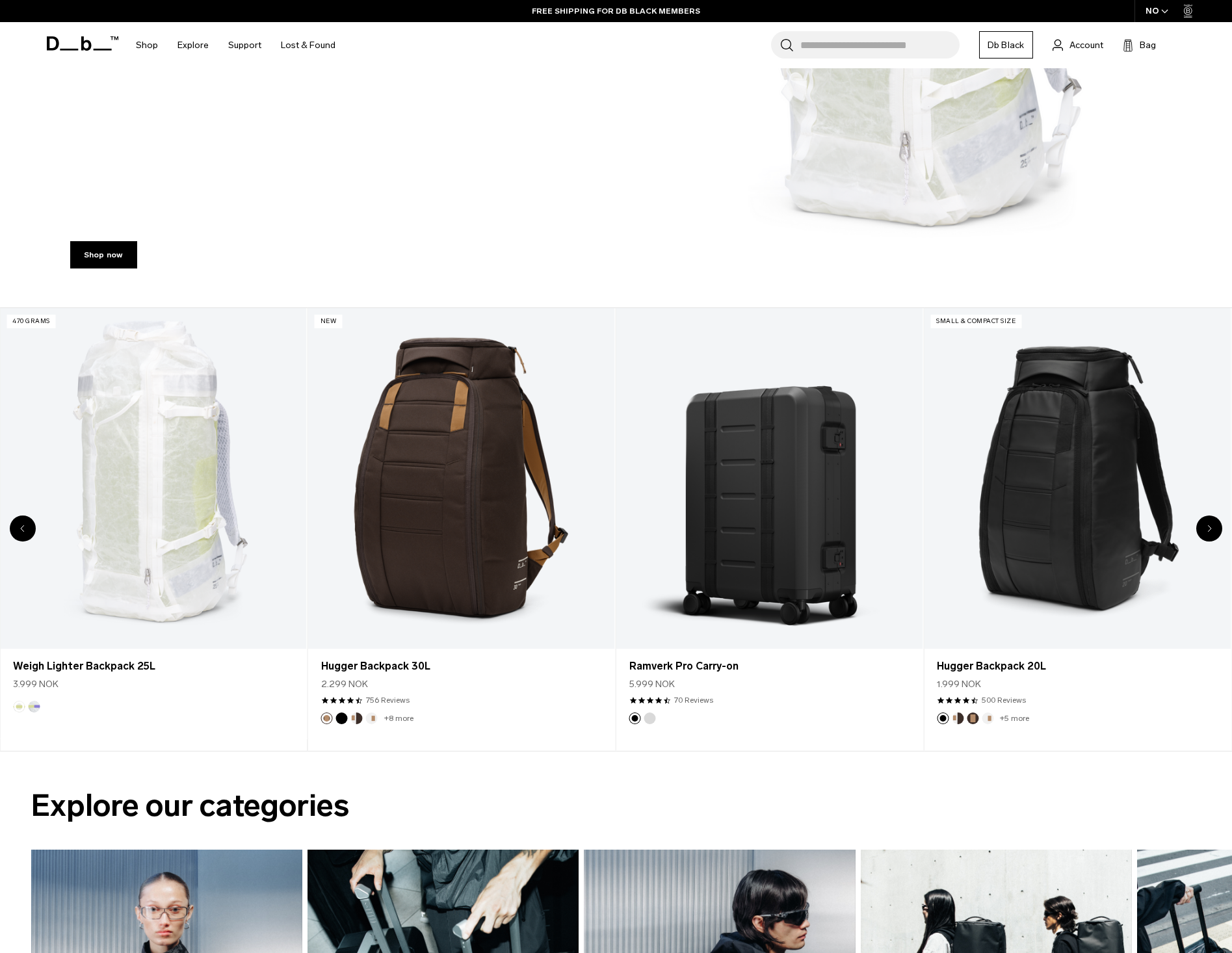
click at [21, 526] on icon "Previous slide" at bounding box center [22, 528] width 4 height 8
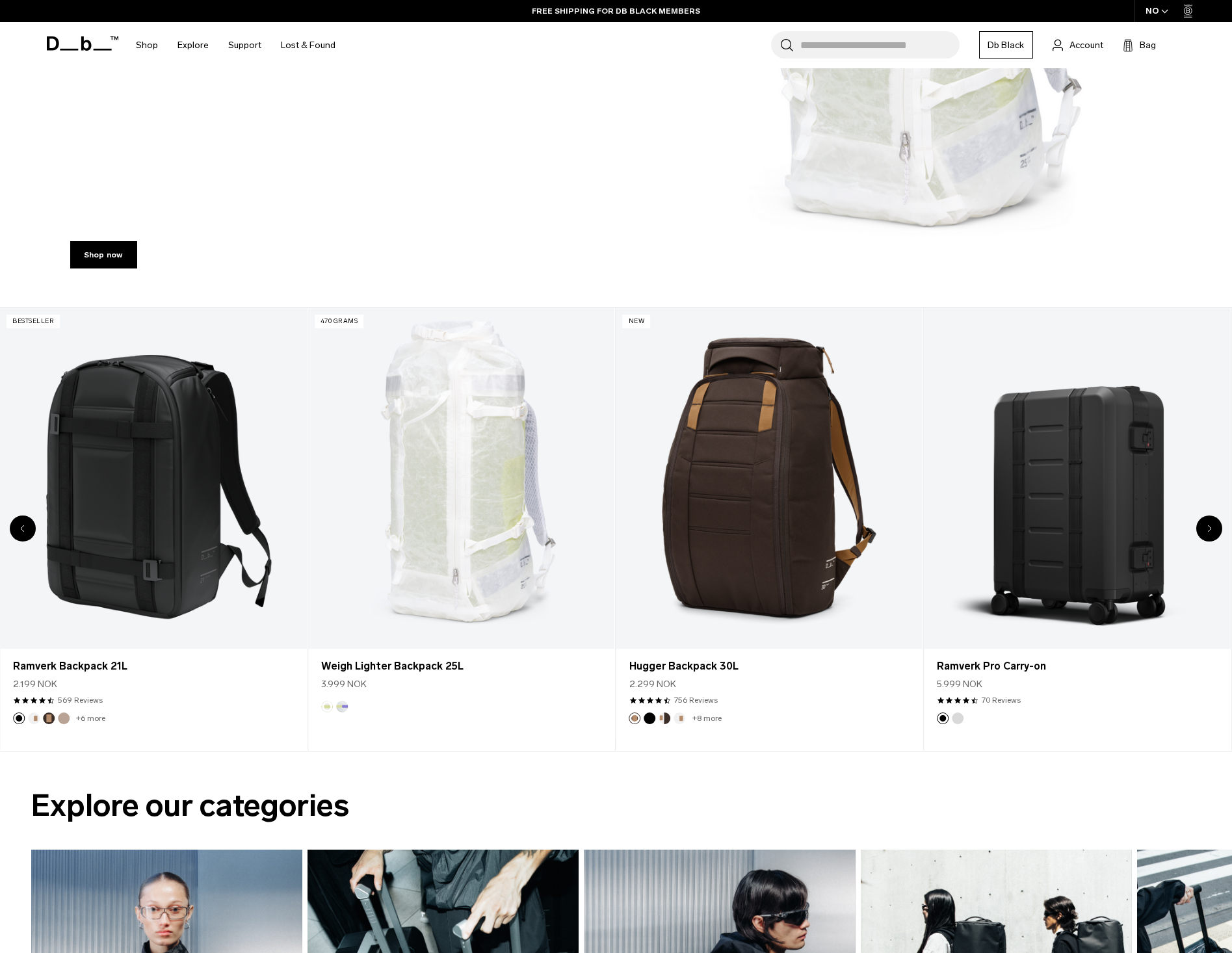
click at [21, 526] on icon "Previous slide" at bounding box center [22, 528] width 4 height 8
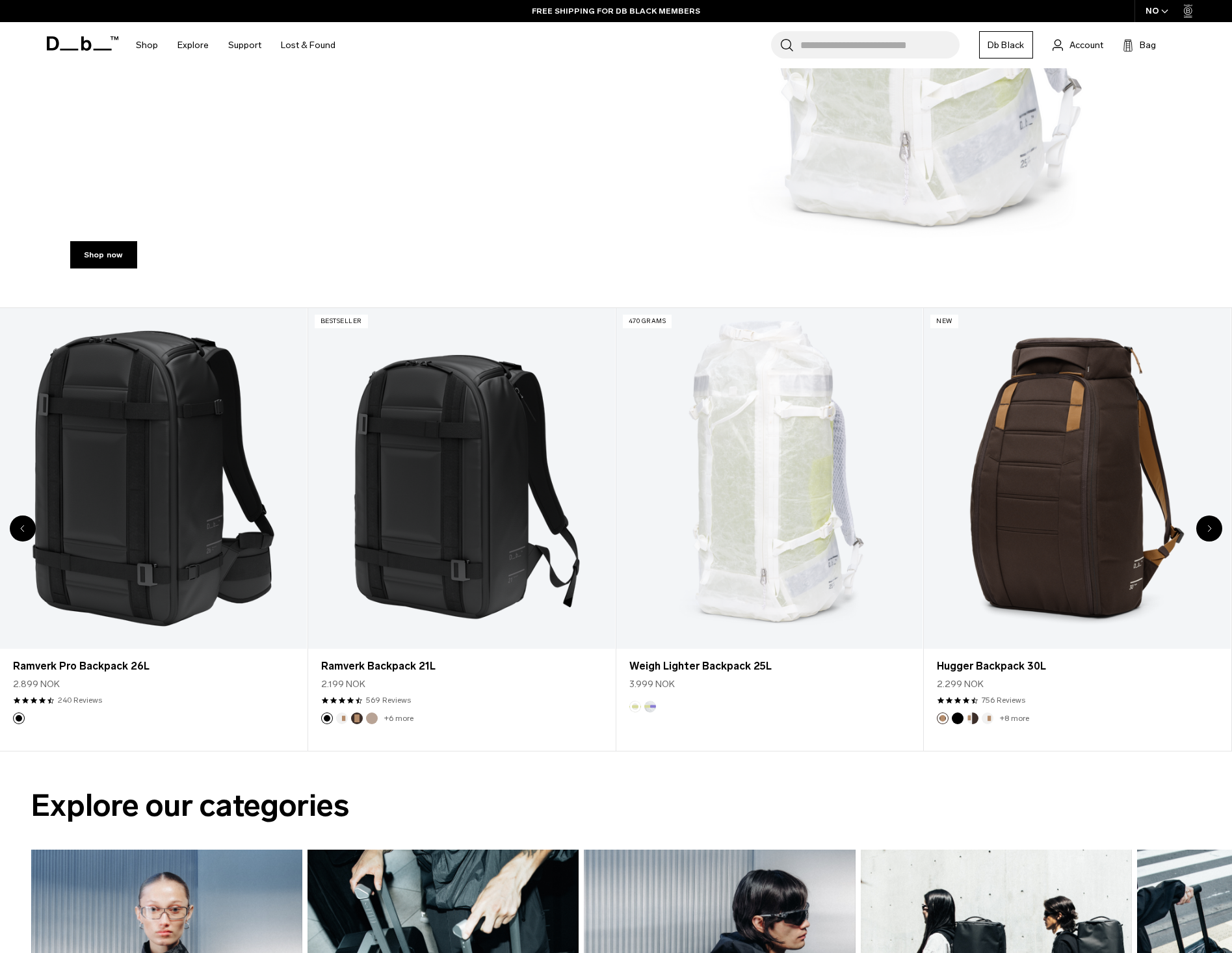
click at [21, 526] on icon "Previous slide" at bounding box center [22, 528] width 4 height 8
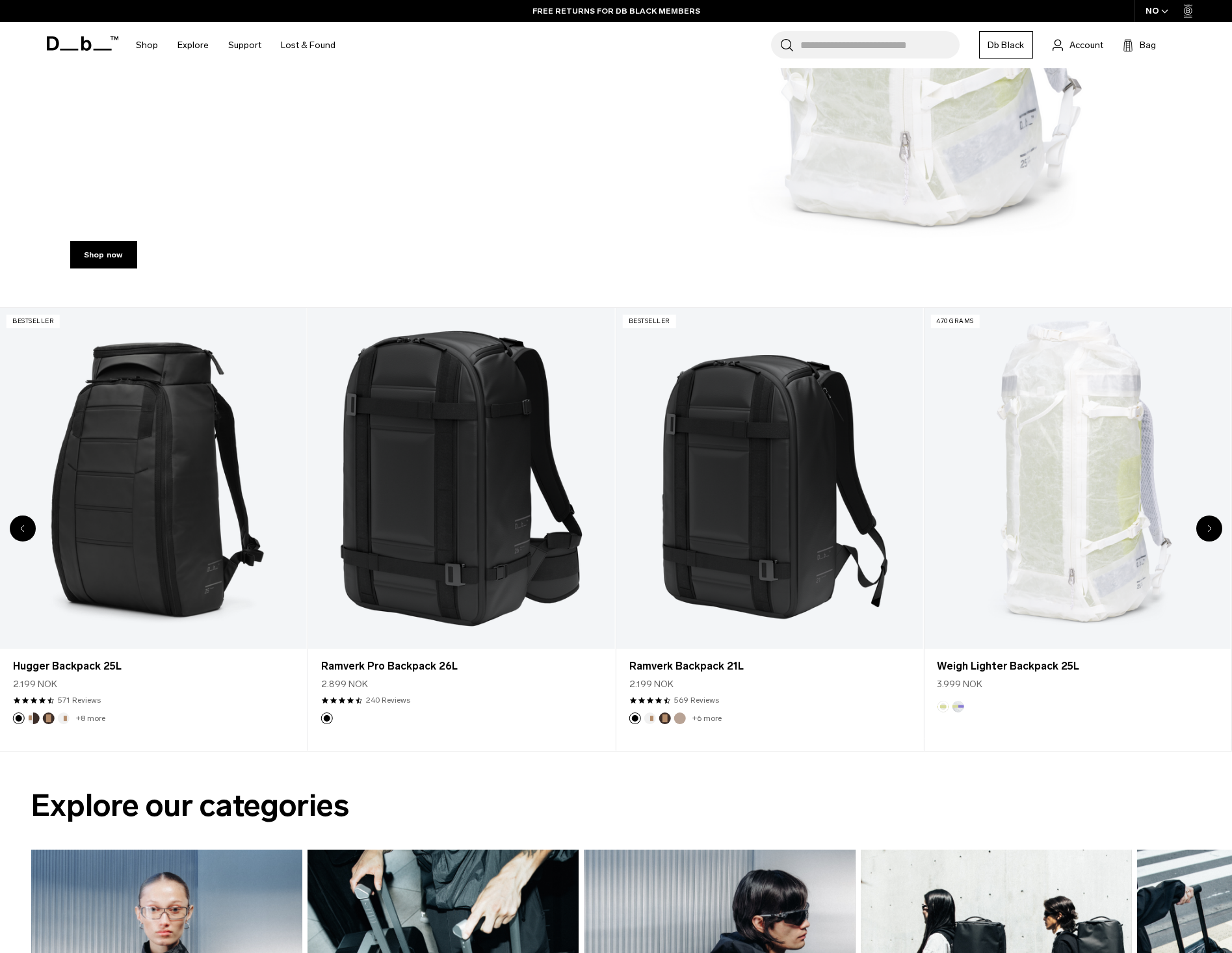
click at [21, 526] on icon "Previous slide" at bounding box center [22, 528] width 4 height 8
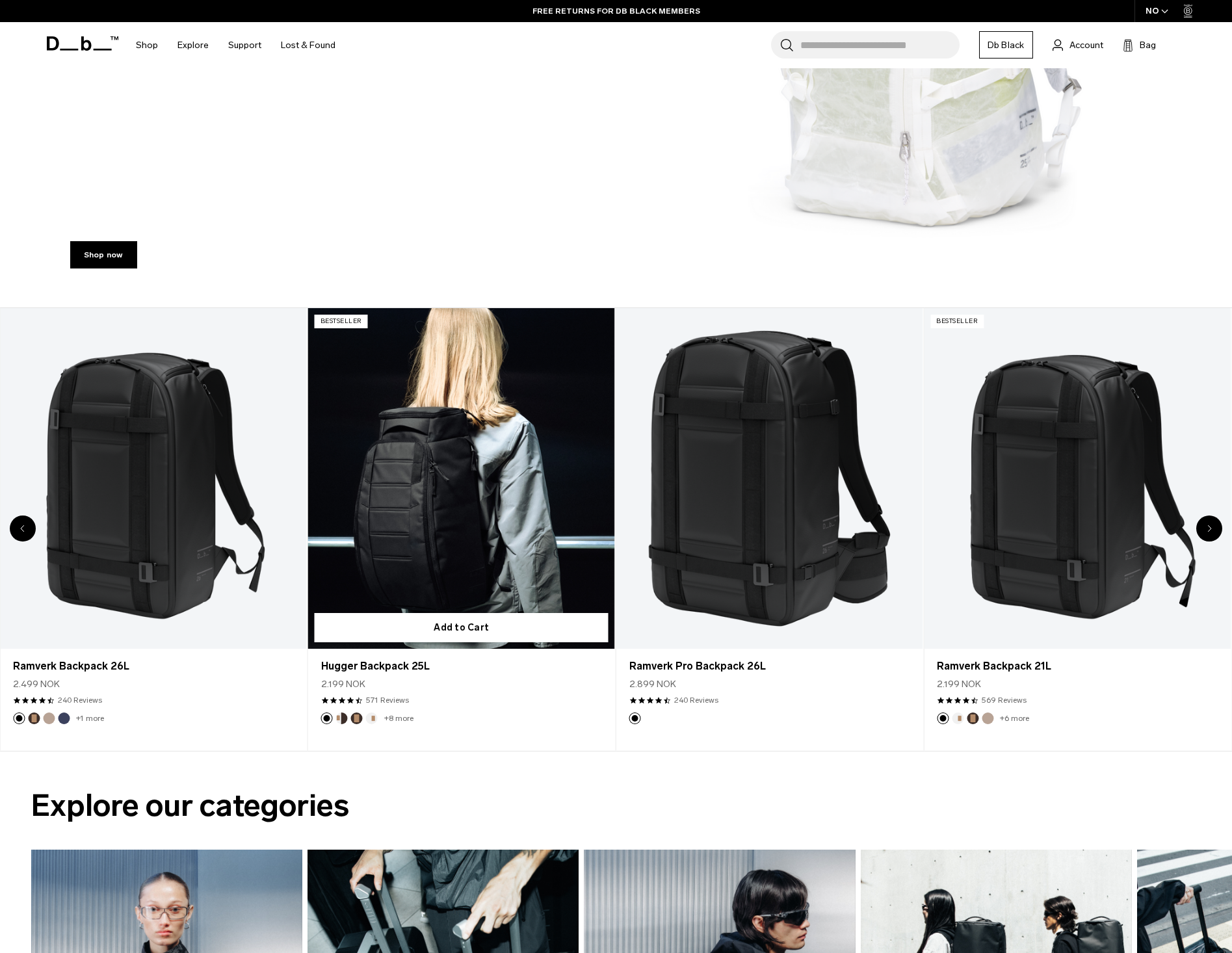
click at [476, 534] on link "Hugger Backpack 25L" at bounding box center [461, 478] width 307 height 340
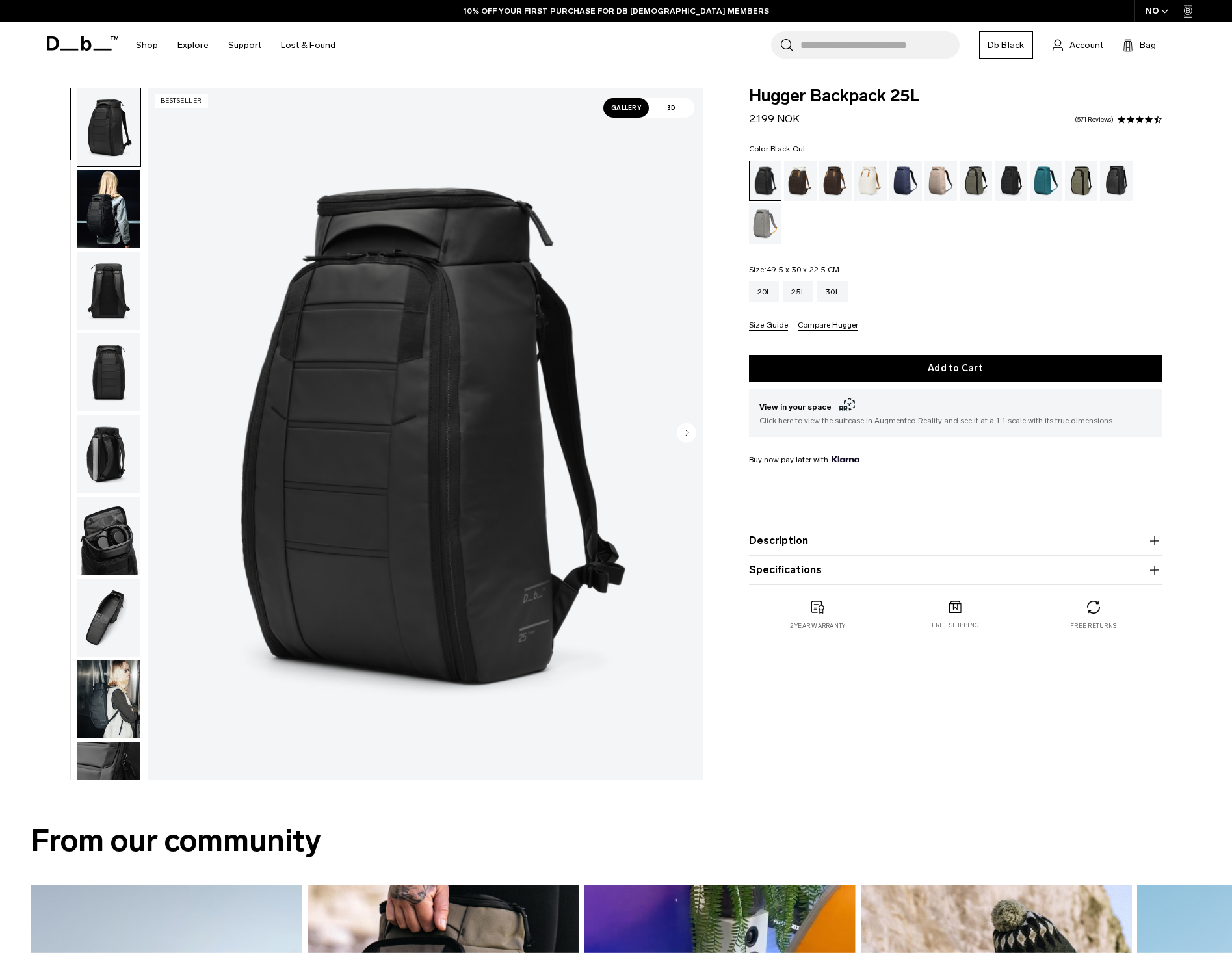
click at [910, 546] on button "Description" at bounding box center [955, 540] width 414 height 15
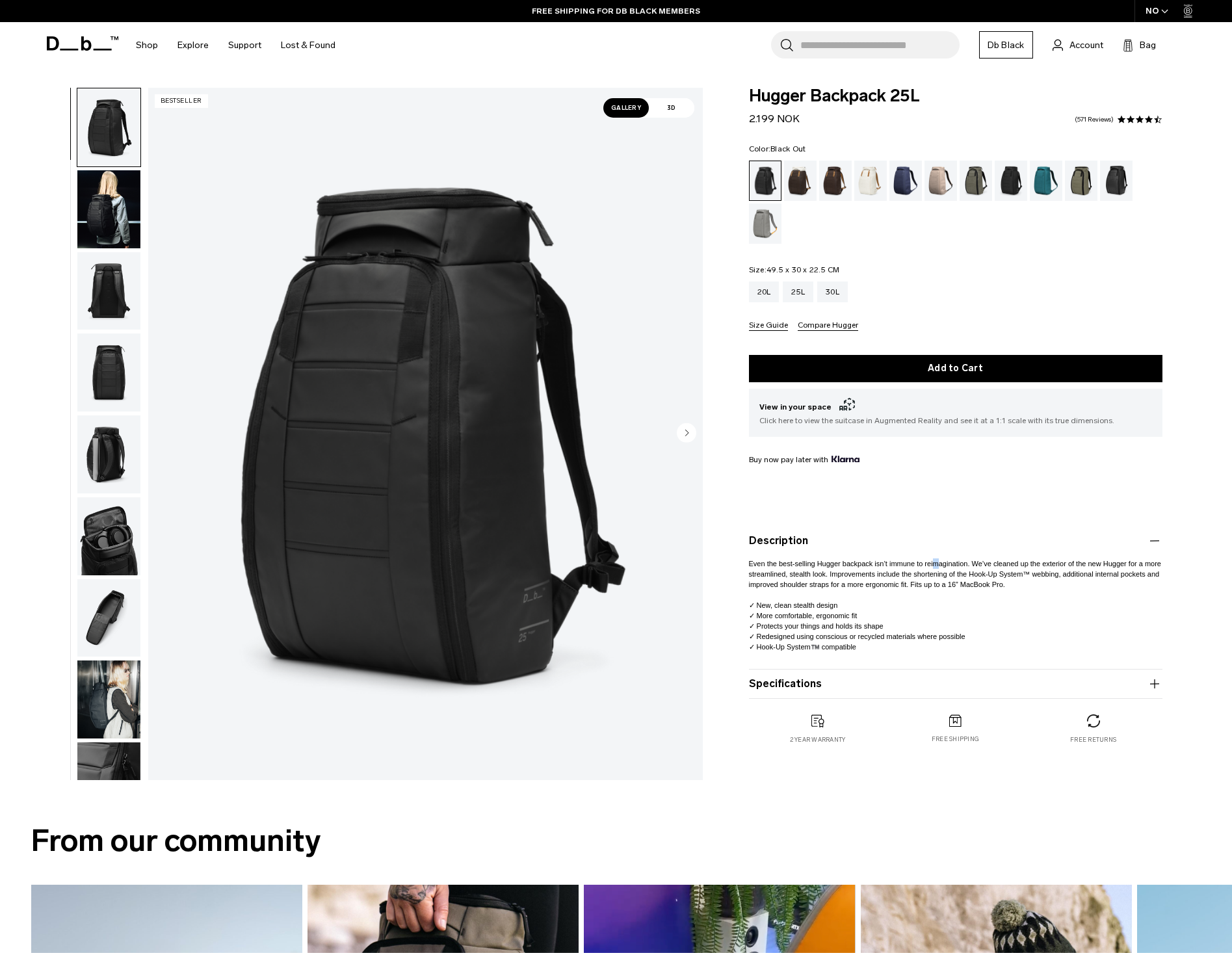
click at [962, 564] on span "Even the best-selling Hugger backpack isn’t immune to reimagination. We’ve clea…" at bounding box center [954, 574] width 412 height 29
drag, startPoint x: 962, startPoint y: 564, endPoint x: 894, endPoint y: 581, distance: 70.1
click at [894, 581] on span "Even the best-selling Hugger backpack isn’t immune to reimagination. We’ve clea…" at bounding box center [954, 574] width 412 height 29
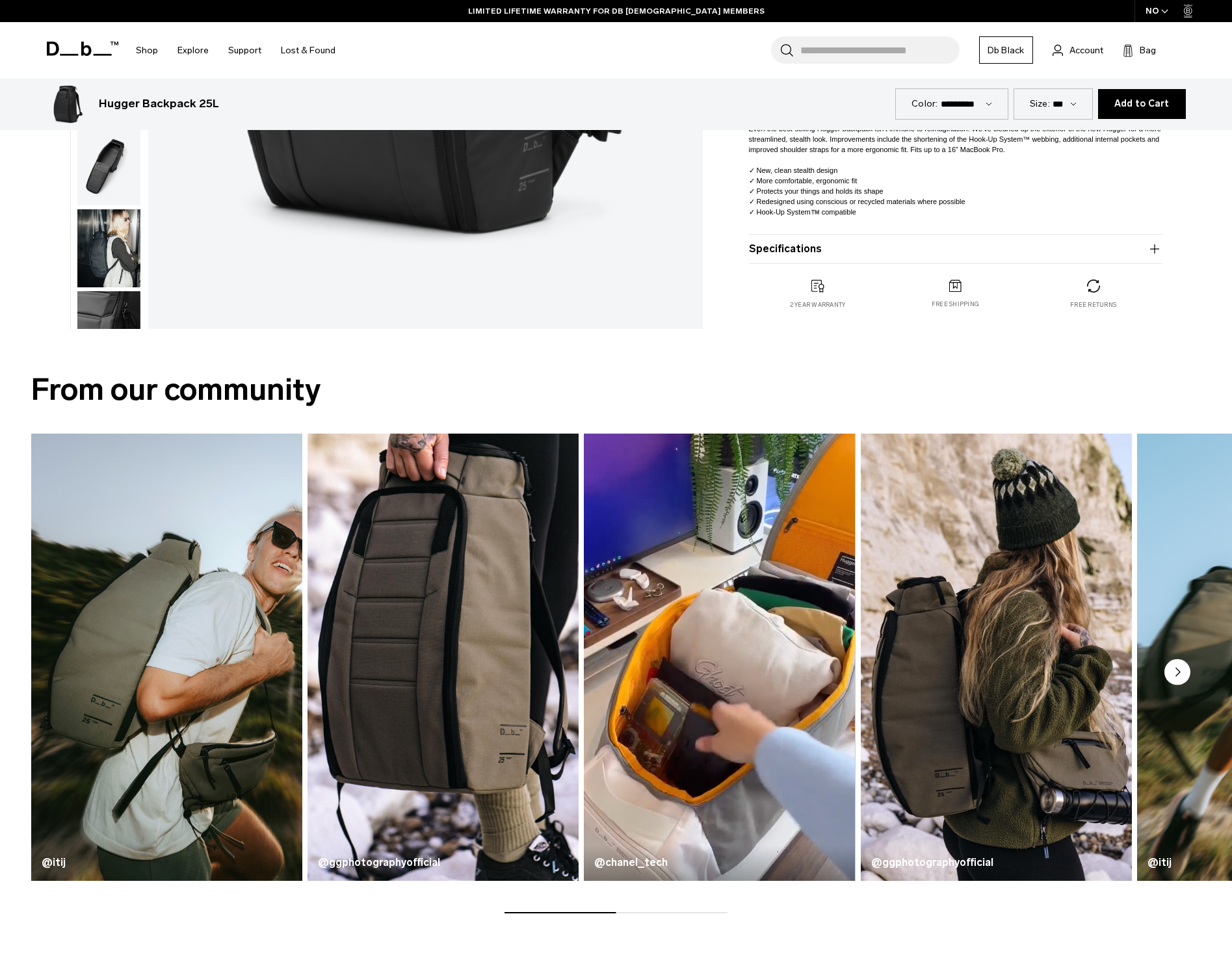
scroll to position [520, 0]
